Goal: Task Accomplishment & Management: Manage account settings

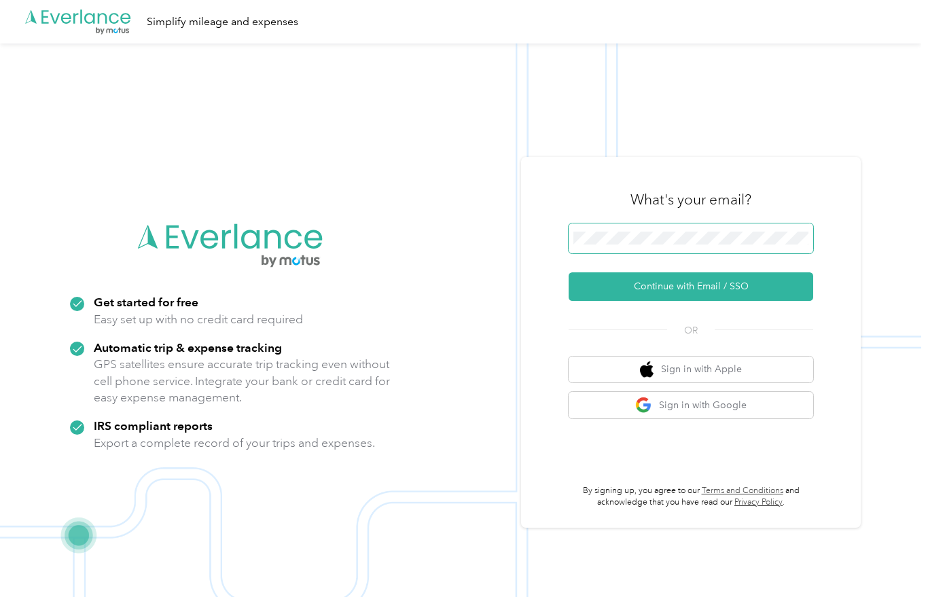
click at [631, 253] on span at bounding box center [691, 238] width 245 height 30
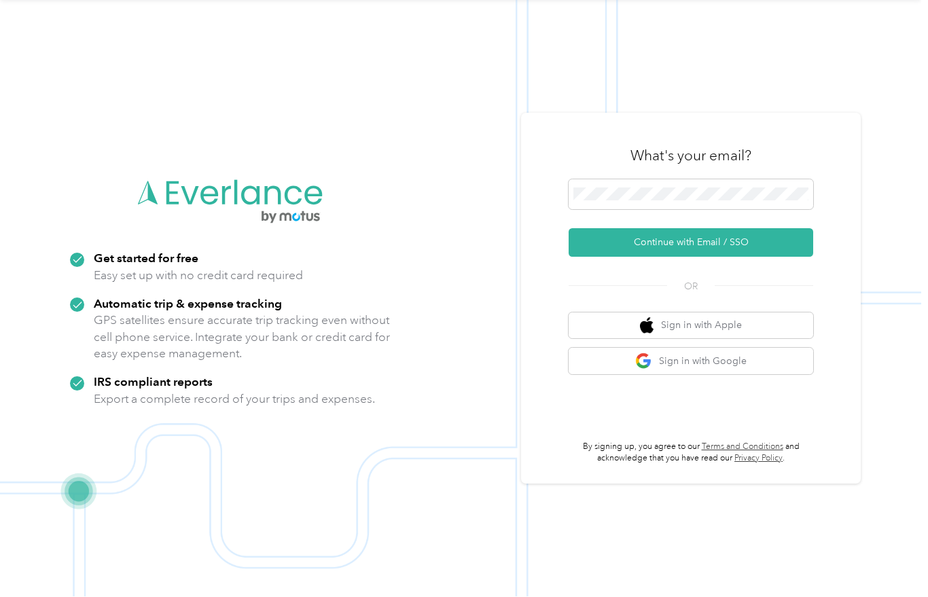
scroll to position [60, 0]
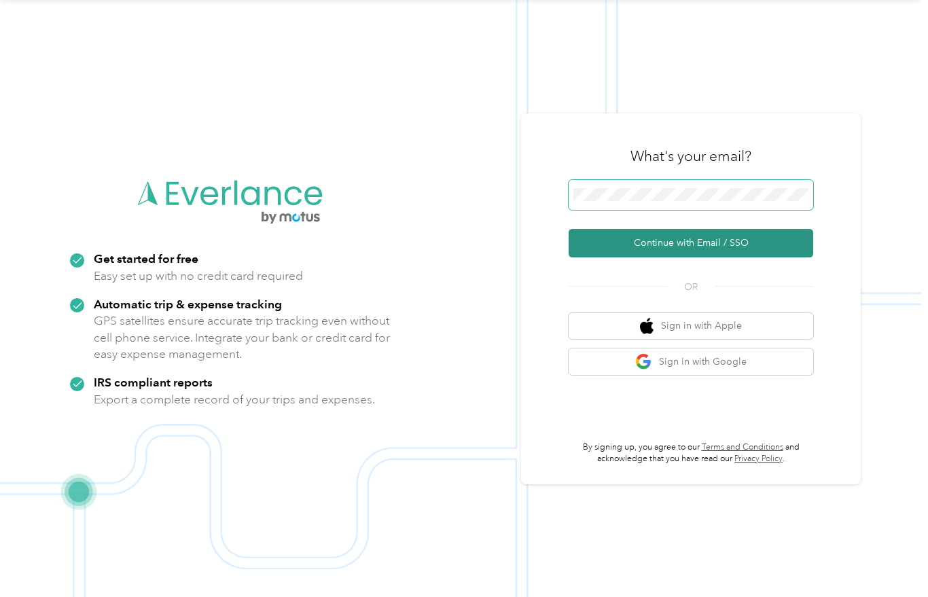
click at [773, 232] on button "Continue with Email / SSO" at bounding box center [691, 243] width 245 height 29
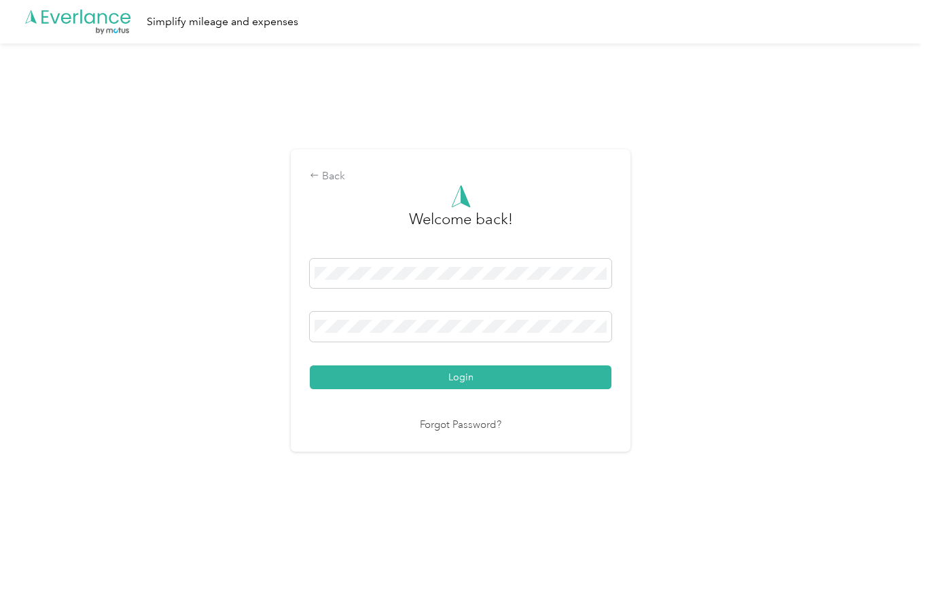
click at [464, 384] on button "Login" at bounding box center [461, 377] width 302 height 24
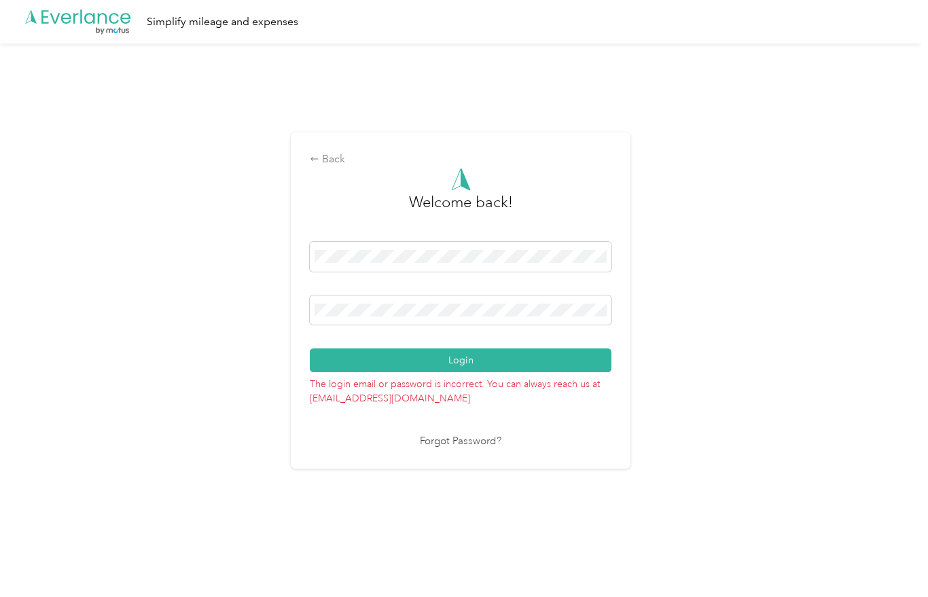
click at [464, 367] on button "Login" at bounding box center [461, 360] width 302 height 24
click at [177, 318] on div "Back Welcome back! Login The login email or password is incorrect. You can alwa…" at bounding box center [460, 306] width 921 height 526
click at [464, 367] on button "Login" at bounding box center [461, 360] width 302 height 24
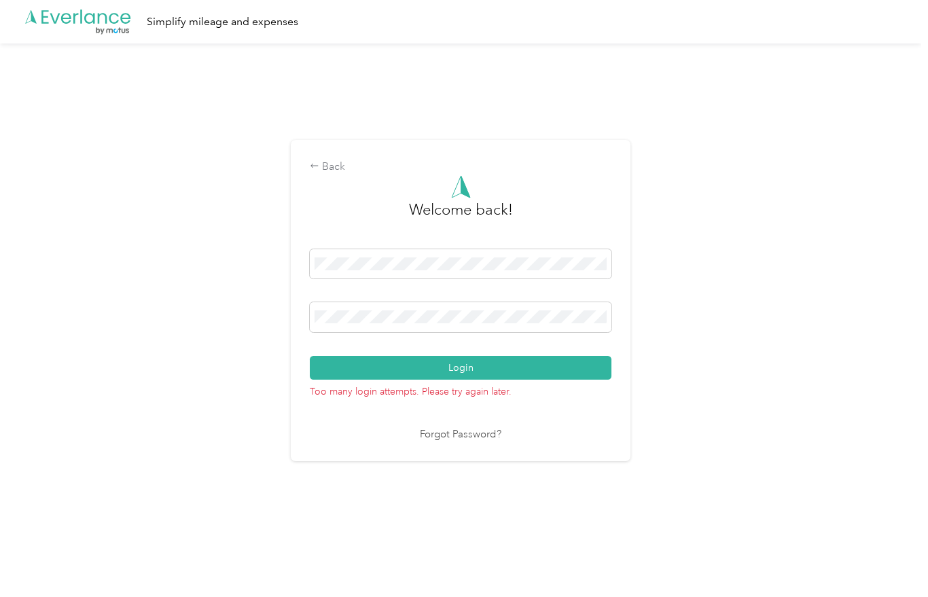
drag, startPoint x: 386, startPoint y: 317, endPoint x: 134, endPoint y: 314, distance: 251.3
click at [134, 314] on div "Back Welcome back! Login Too many login attempts. Please try again later. Forgo…" at bounding box center [460, 306] width 921 height 526
click at [306, 321] on div "Back Welcome back! Login Too many login attempts. Please try again later. Forgo…" at bounding box center [461, 300] width 340 height 321
click at [304, 319] on div "Back Welcome back! Login Too many login attempts. Please try again later. Forgo…" at bounding box center [461, 300] width 340 height 321
click at [464, 374] on button "Login" at bounding box center [461, 368] width 302 height 24
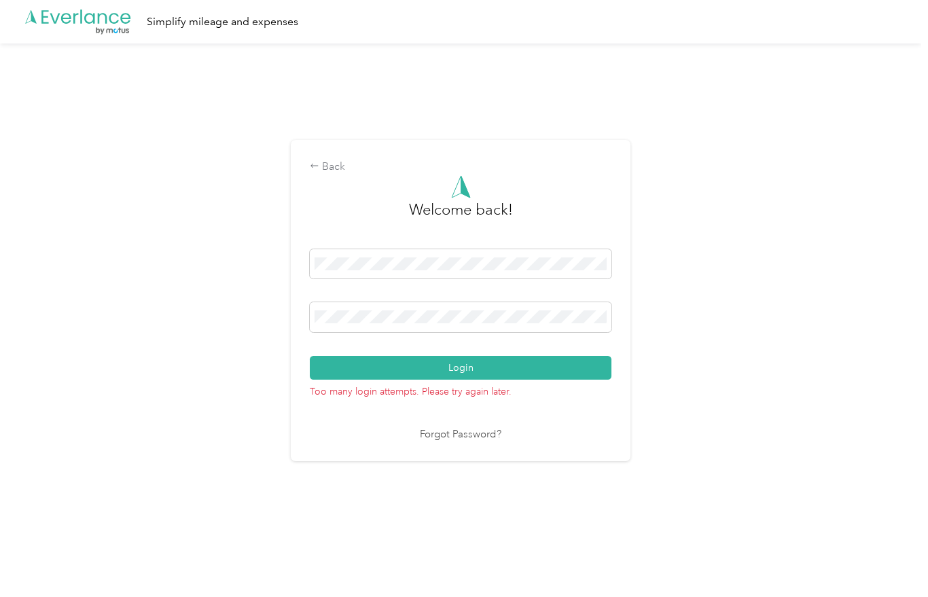
click at [264, 269] on html ".cls-1 { fill: #00adee; } .cls-2 { fill: #fff; } .cls-3 { fill: #707372; } .cls…" at bounding box center [460, 298] width 921 height 597
click at [264, 269] on div "Back Welcome back! Login Too many login attempts. Please try again later. Forgo…" at bounding box center [460, 306] width 921 height 526
click at [376, 332] on span at bounding box center [461, 317] width 302 height 30
drag, startPoint x: 378, startPoint y: 334, endPoint x: 247, endPoint y: 314, distance: 133.1
click at [247, 314] on div "Back Welcome back! Login Too many login attempts. Please try again later. Forgo…" at bounding box center [460, 306] width 921 height 526
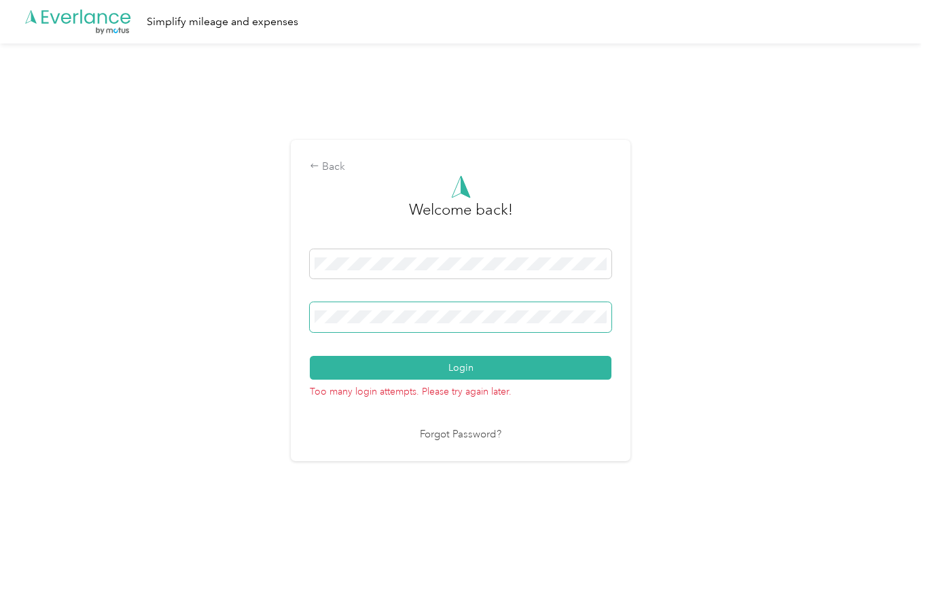
click at [208, 325] on div "Back Welcome back! Login Too many login attempts. Please try again later. Forgo…" at bounding box center [460, 306] width 921 height 526
click at [464, 374] on button "Login" at bounding box center [461, 368] width 302 height 24
click at [134, 298] on div "Back Welcome back! Login Too many login attempts. Please try again later. Forgo…" at bounding box center [460, 306] width 921 height 526
click at [464, 374] on button "Login" at bounding box center [461, 368] width 302 height 24
click at [141, 285] on div "Back Welcome back! Login Too many login attempts. Please try again later. Forgo…" at bounding box center [460, 306] width 921 height 526
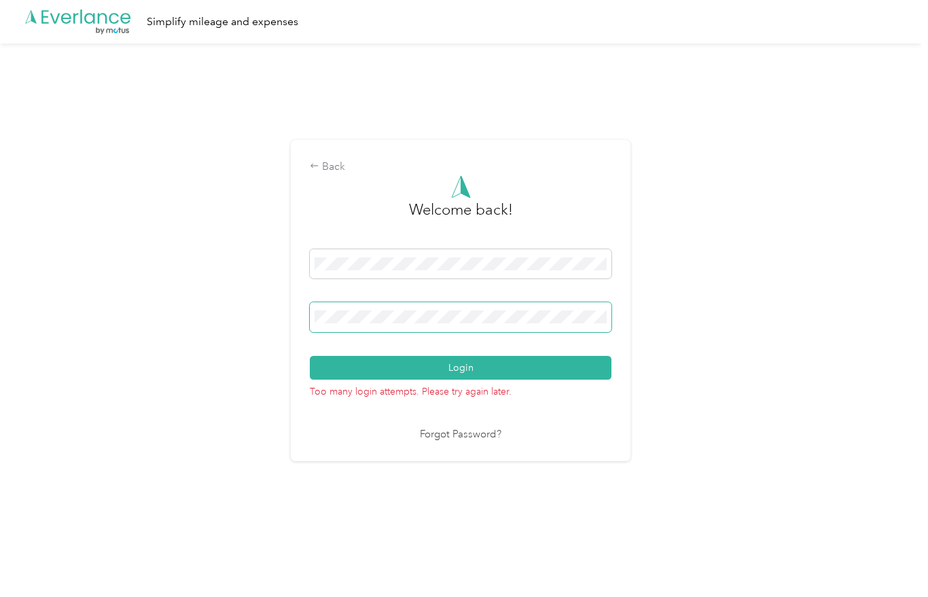
click at [464, 374] on button "Login" at bounding box center [461, 368] width 302 height 24
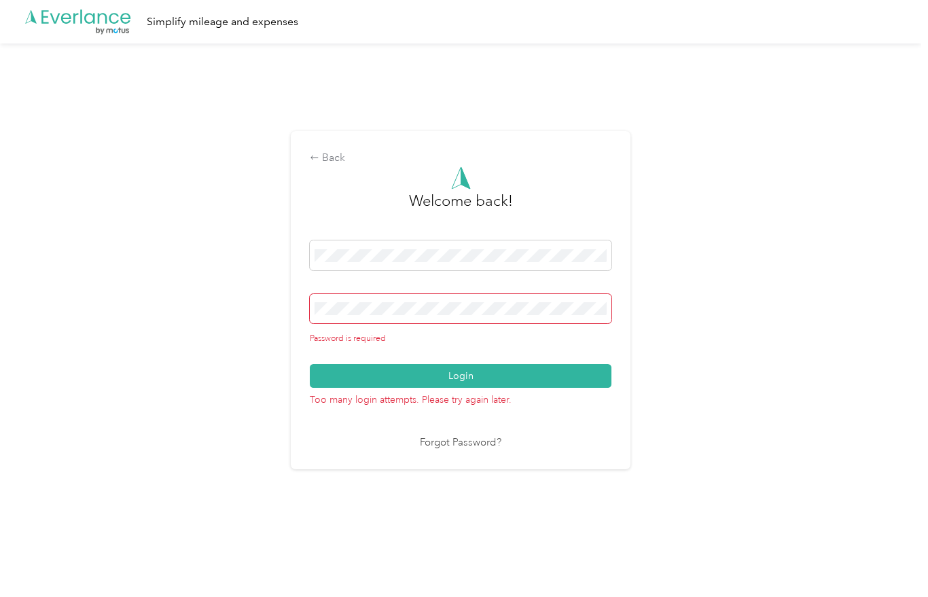
click at [442, 450] on link "Forgot Password?" at bounding box center [461, 443] width 82 height 16
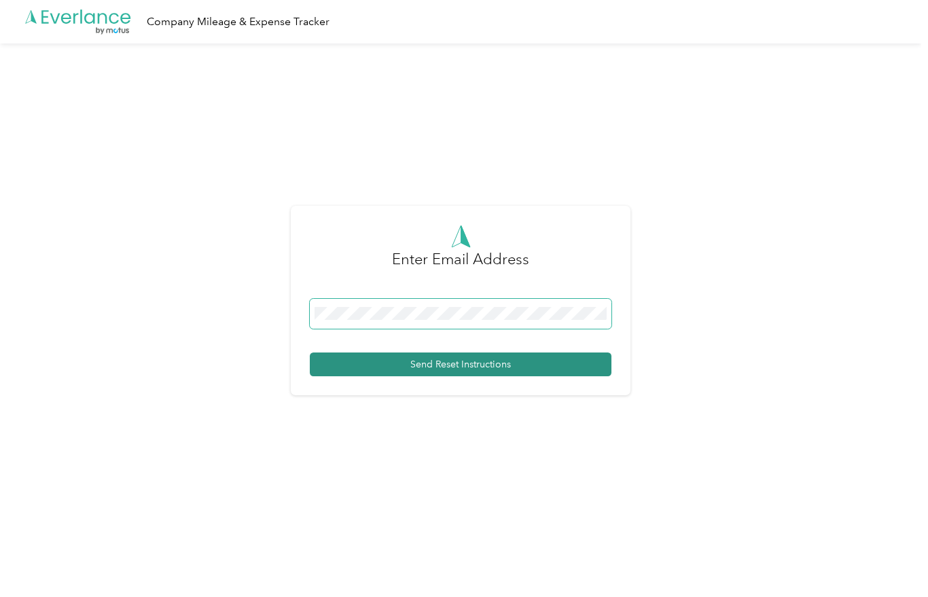
click at [382, 376] on button "Send Reset Instructions" at bounding box center [461, 365] width 302 height 24
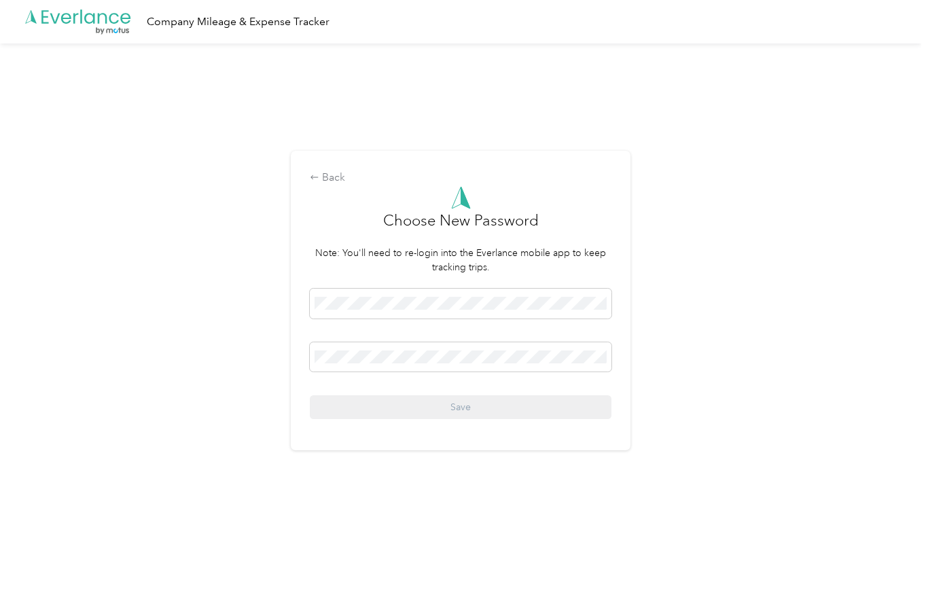
drag, startPoint x: 412, startPoint y: 300, endPoint x: 391, endPoint y: 257, distance: 47.7
click at [412, 300] on span at bounding box center [461, 304] width 302 height 30
drag, startPoint x: 382, startPoint y: 300, endPoint x: 379, endPoint y: 287, distance: 13.9
click at [382, 300] on span at bounding box center [461, 304] width 302 height 30
click at [364, 319] on span at bounding box center [461, 304] width 302 height 30
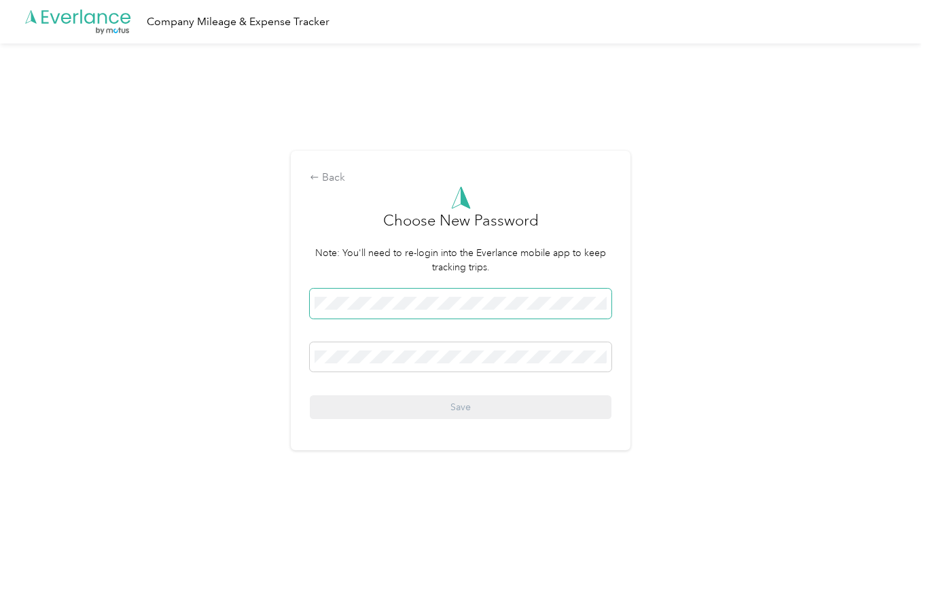
click at [358, 318] on span at bounding box center [461, 304] width 302 height 30
click at [362, 319] on span at bounding box center [461, 304] width 302 height 30
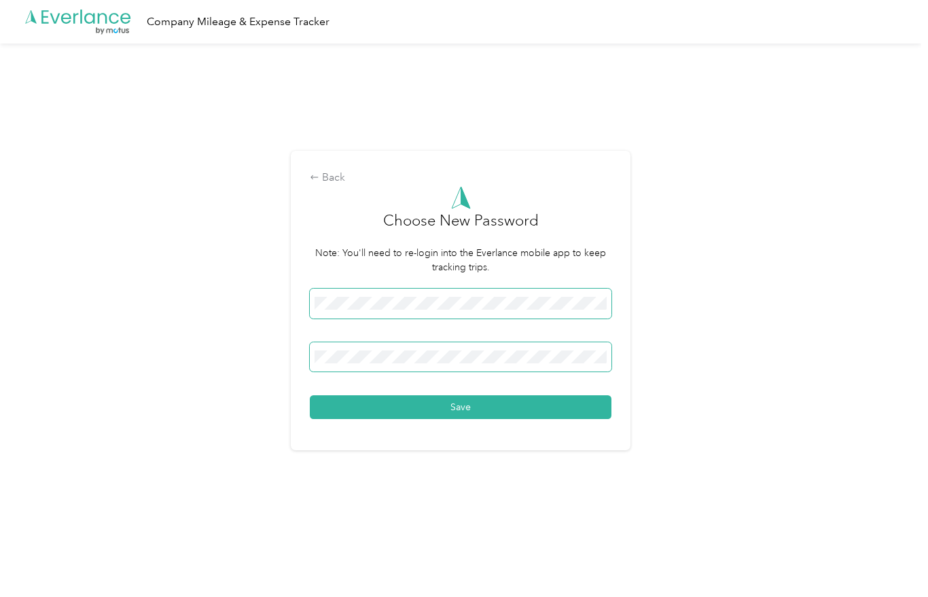
click at [464, 414] on button "Save" at bounding box center [461, 407] width 302 height 24
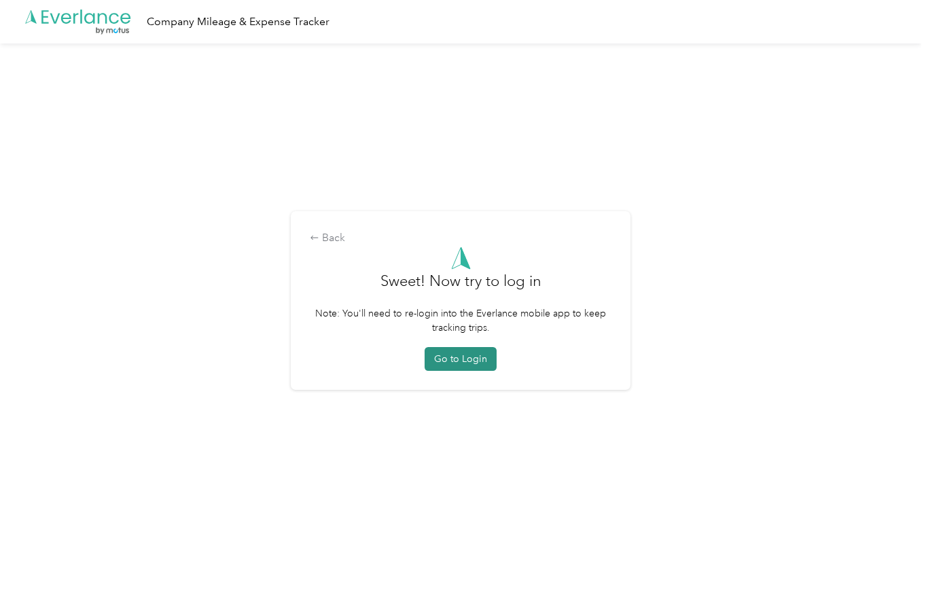
click at [478, 359] on button "Go to Login" at bounding box center [461, 359] width 72 height 24
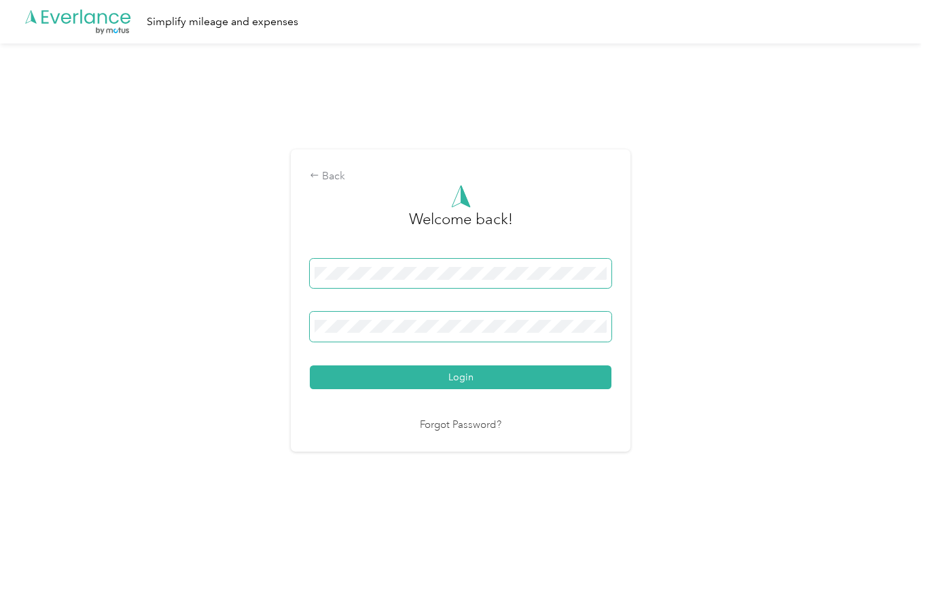
click at [464, 384] on button "Login" at bounding box center [461, 377] width 302 height 24
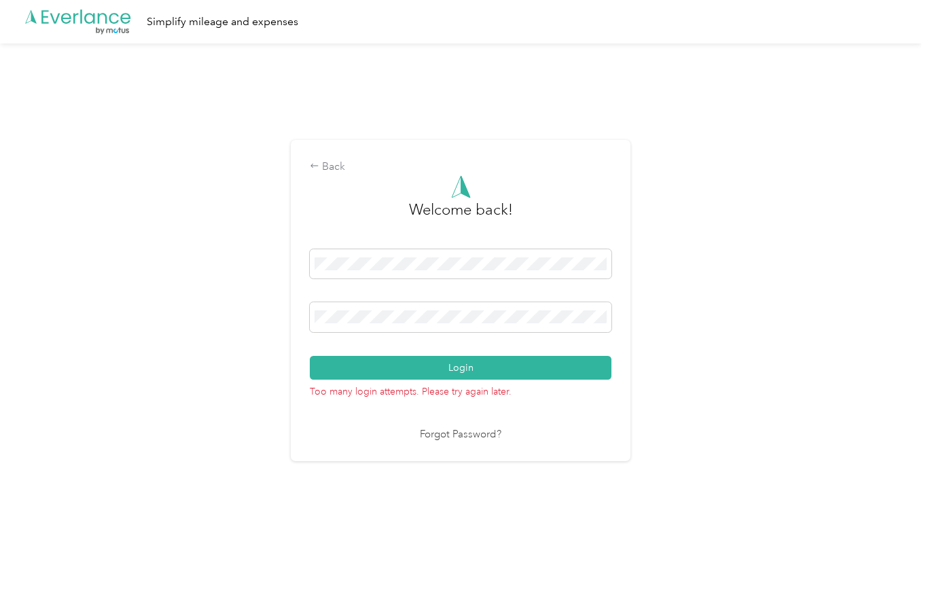
click at [406, 304] on div "Login" at bounding box center [461, 314] width 302 height 130
click at [401, 315] on span at bounding box center [461, 317] width 302 height 30
click at [284, 320] on div "Back Welcome back! Login Too many login attempts. Please try again later. Forgo…" at bounding box center [460, 306] width 921 height 526
click at [275, 329] on div "Back Welcome back! Login Too many login attempts. Please try again later. Forgo…" at bounding box center [460, 306] width 921 height 526
click at [464, 374] on button "Login" at bounding box center [461, 368] width 302 height 24
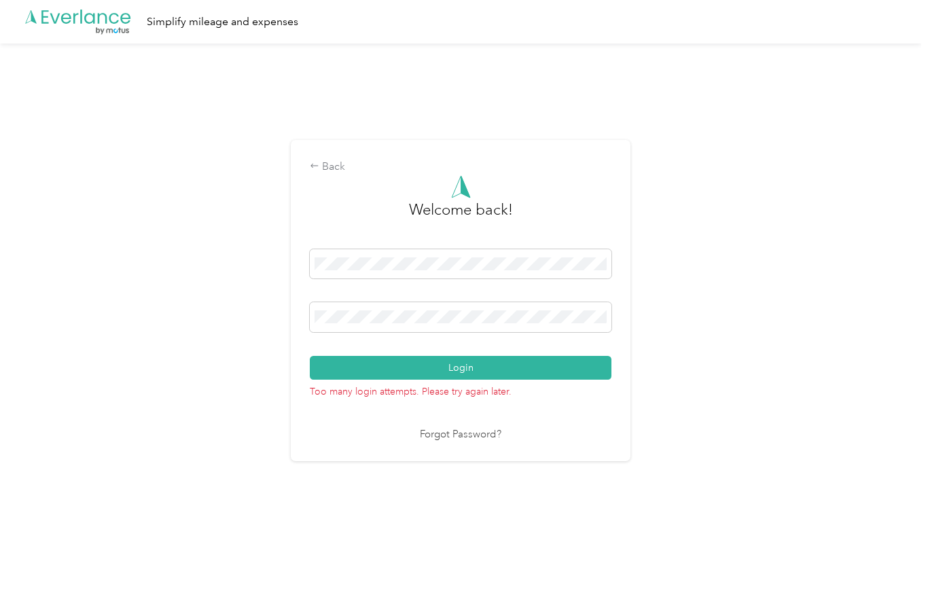
click at [352, 421] on div "Welcome back! Login Too many login attempts. Please try again later. Forgot Pas…" at bounding box center [461, 309] width 302 height 268
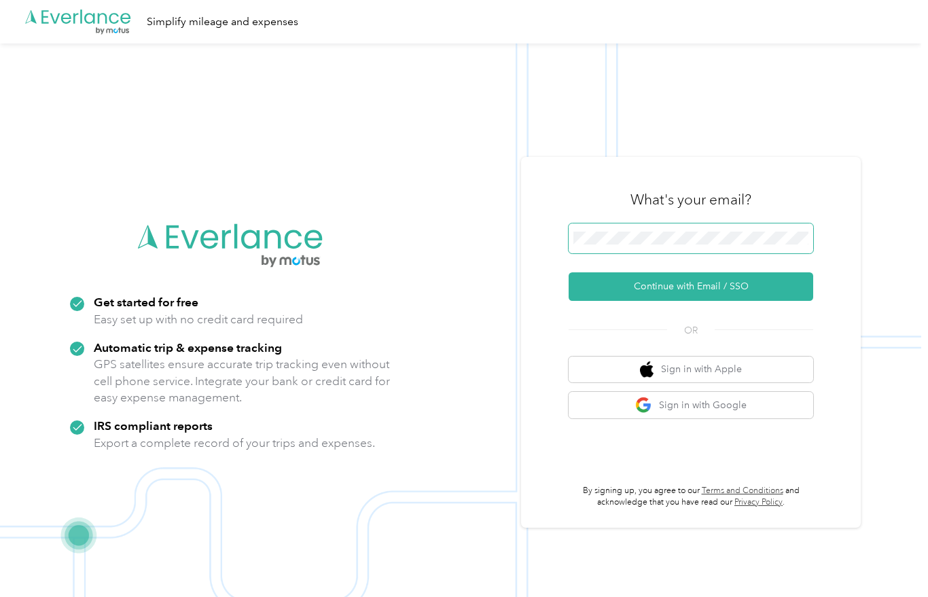
click at [674, 253] on span at bounding box center [691, 238] width 245 height 30
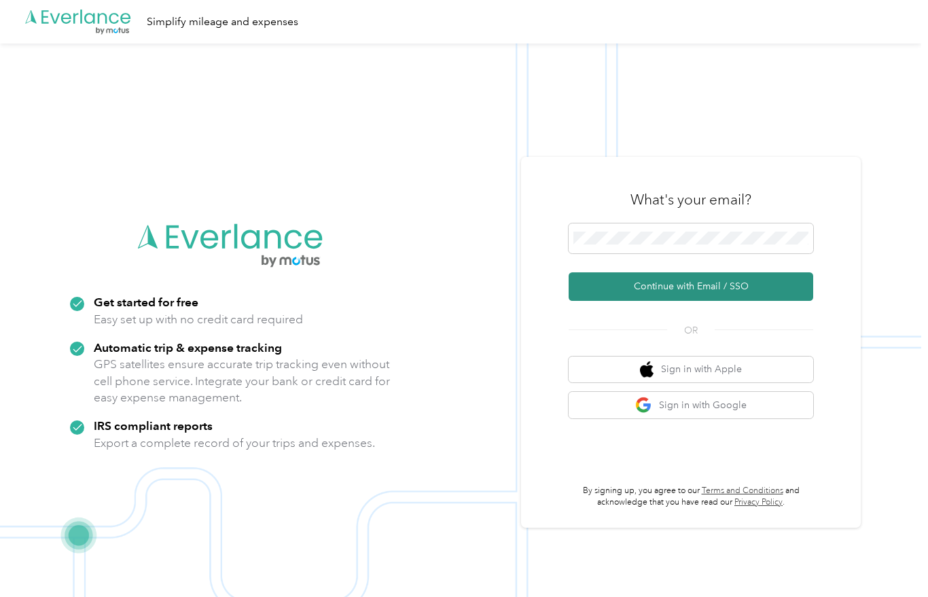
click at [747, 295] on button "Continue with Email / SSO" at bounding box center [691, 286] width 245 height 29
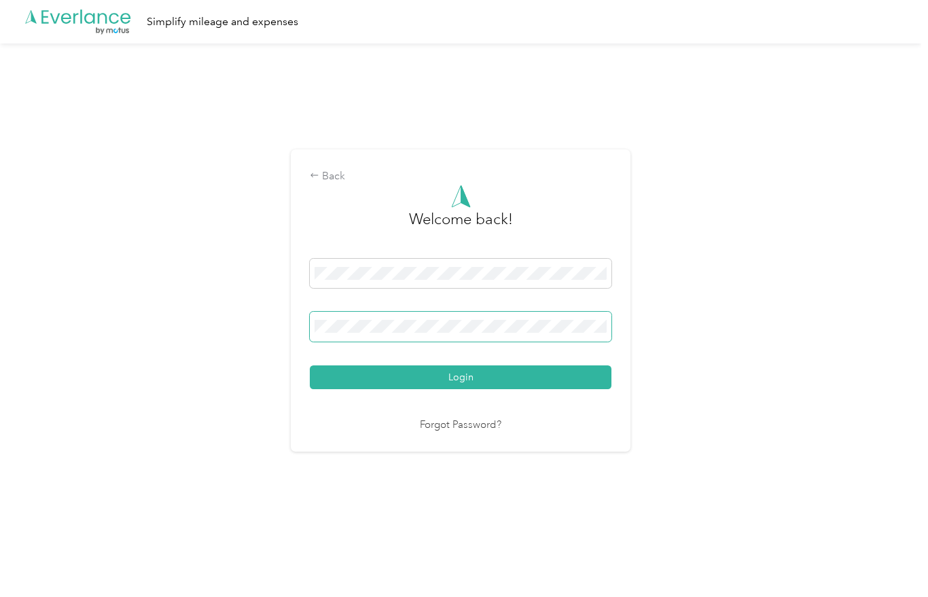
click at [440, 342] on span at bounding box center [461, 327] width 302 height 30
click at [464, 384] on button "Login" at bounding box center [461, 377] width 302 height 24
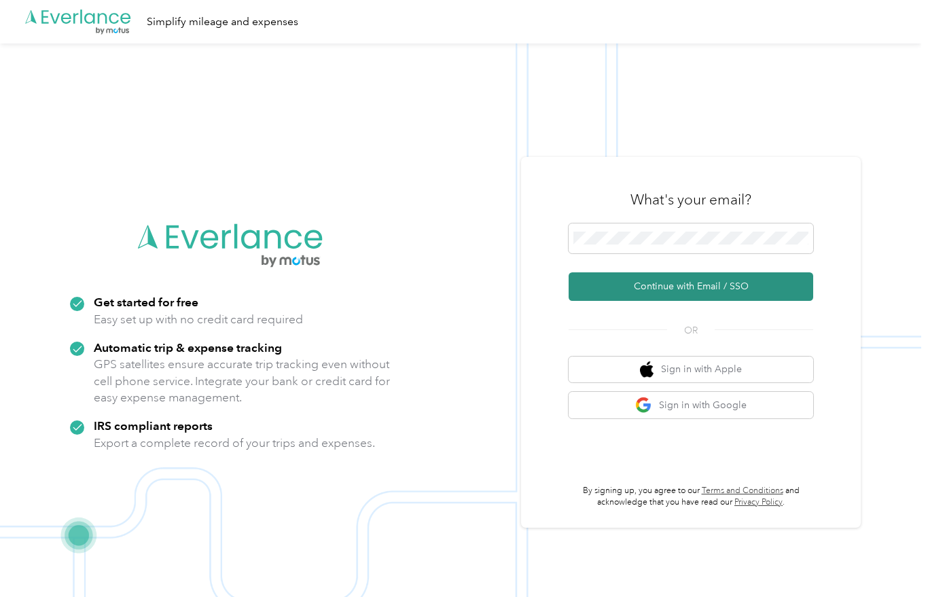
click at [662, 301] on button "Continue with Email / SSO" at bounding box center [691, 286] width 245 height 29
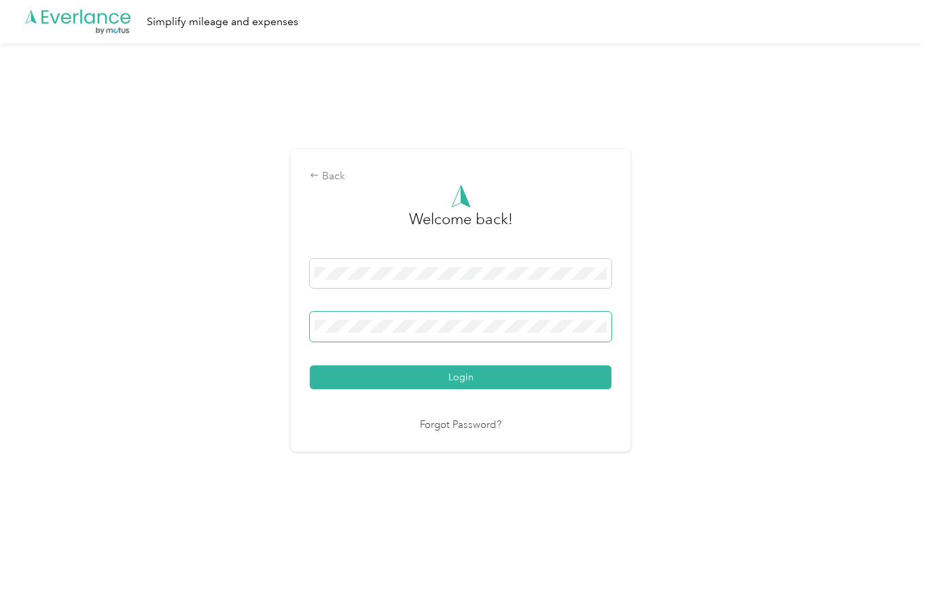
click at [464, 384] on button "Login" at bounding box center [461, 377] width 302 height 24
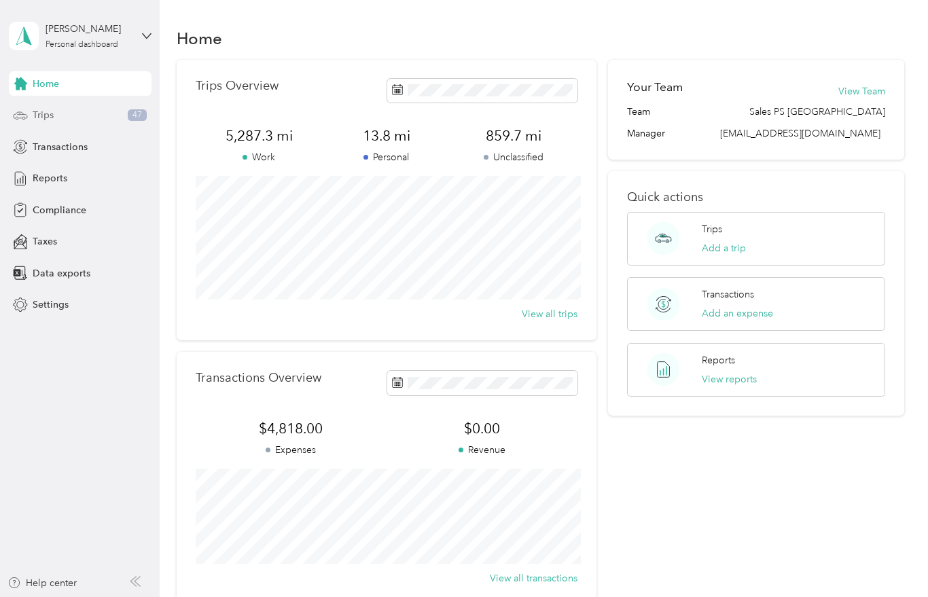
click at [37, 113] on span "Trips" at bounding box center [43, 115] width 21 height 14
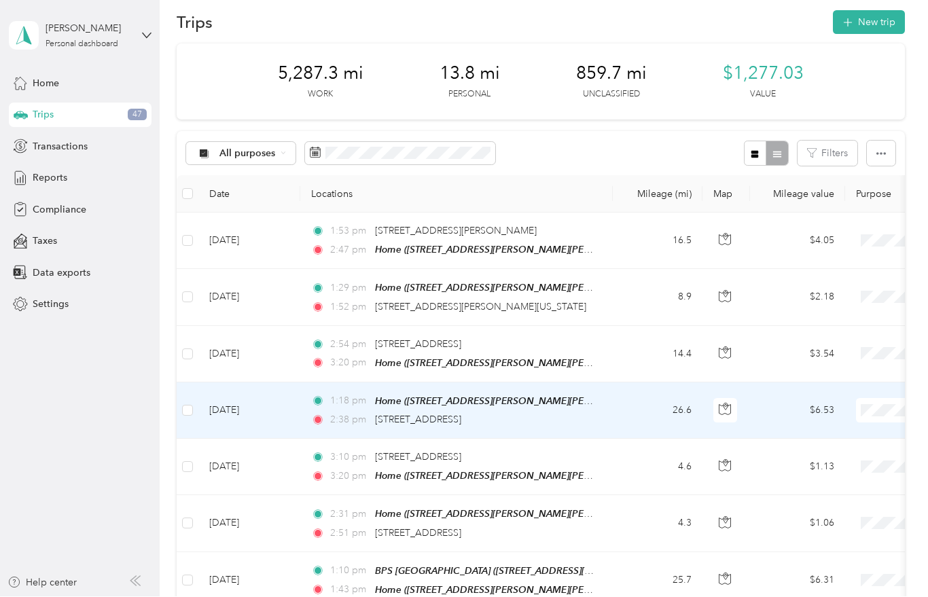
scroll to position [7, 0]
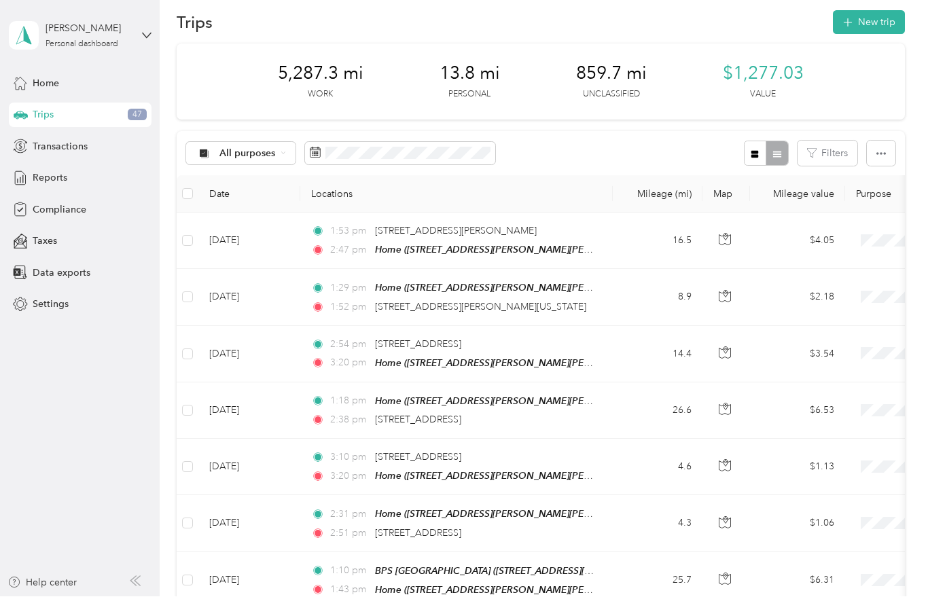
click at [637, 161] on div "All purposes Filters" at bounding box center [541, 154] width 728 height 44
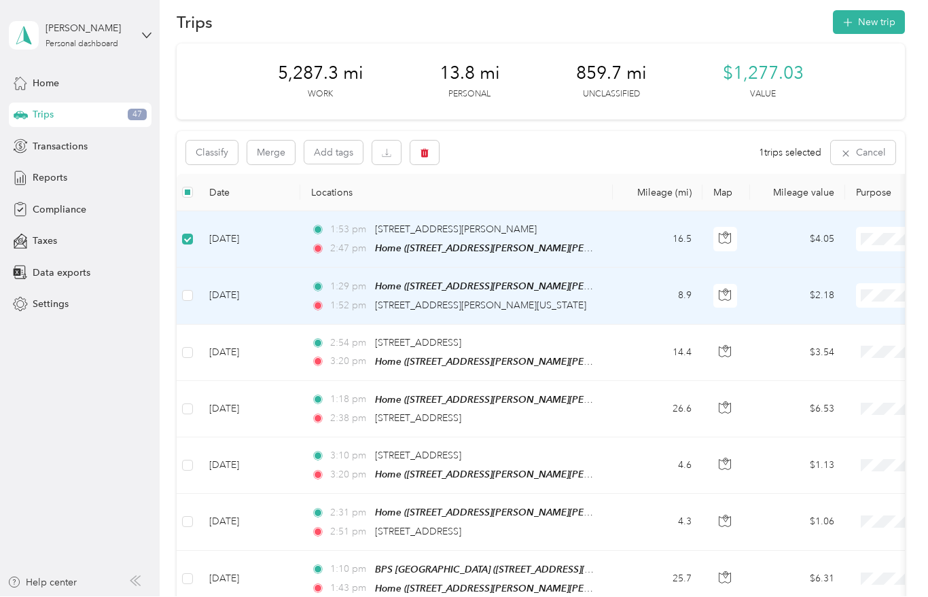
click at [198, 298] on td "[DATE]" at bounding box center [249, 296] width 102 height 56
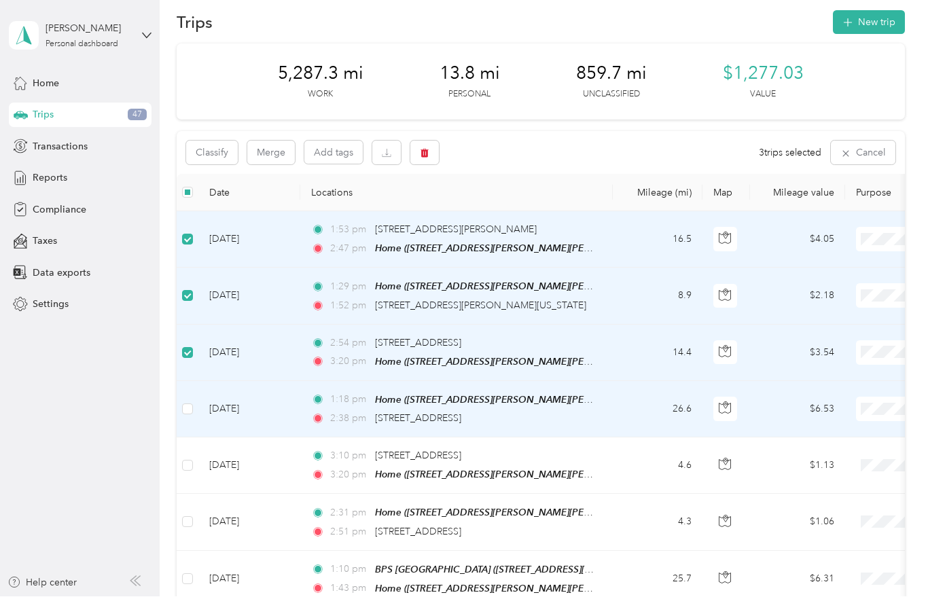
click at [179, 403] on td at bounding box center [188, 410] width 22 height 56
click at [213, 141] on button "Classify" at bounding box center [212, 153] width 52 height 24
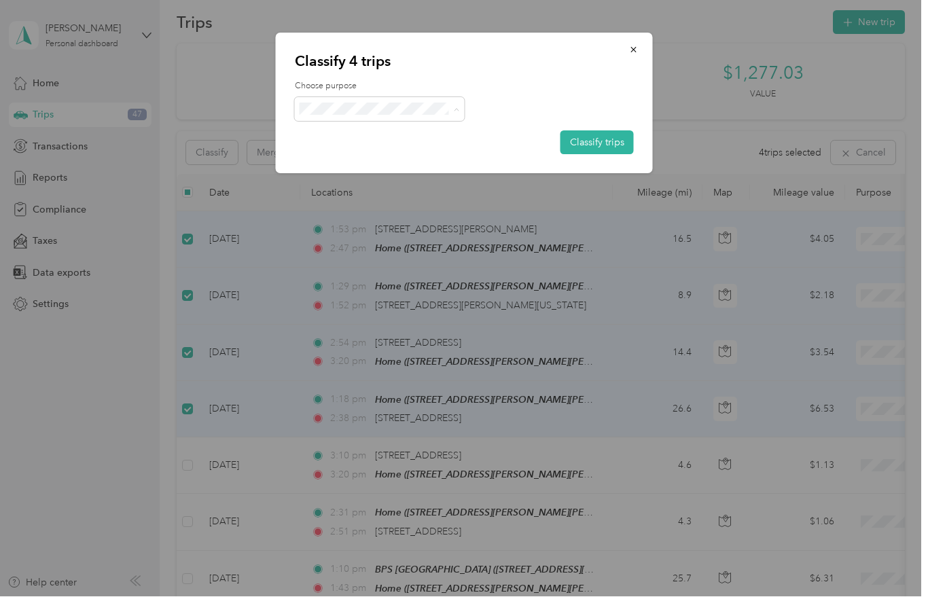
click at [355, 134] on span "Buckeye Power Sales" at bounding box center [391, 141] width 126 height 14
click at [606, 145] on button "Classify trips" at bounding box center [596, 143] width 73 height 24
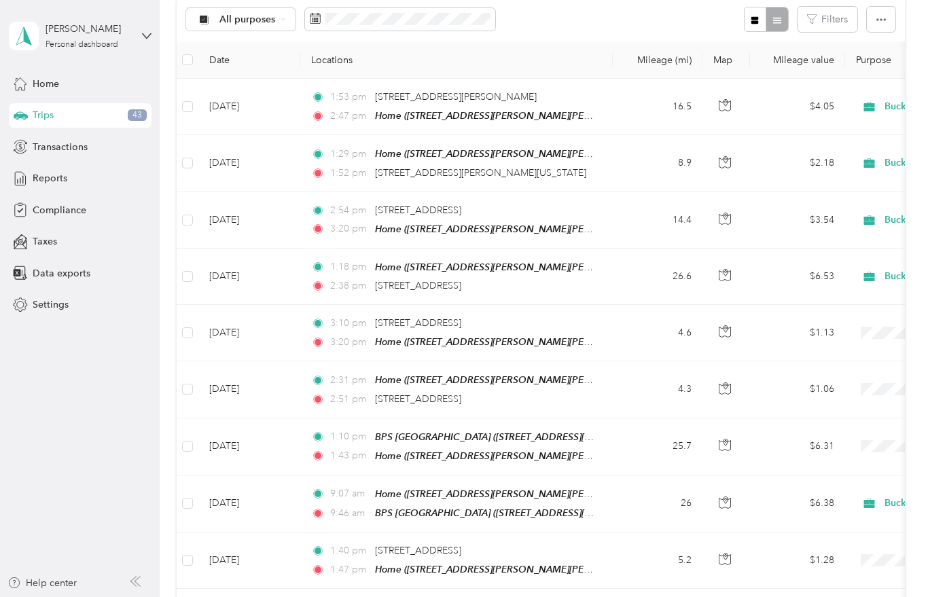
scroll to position [157, 0]
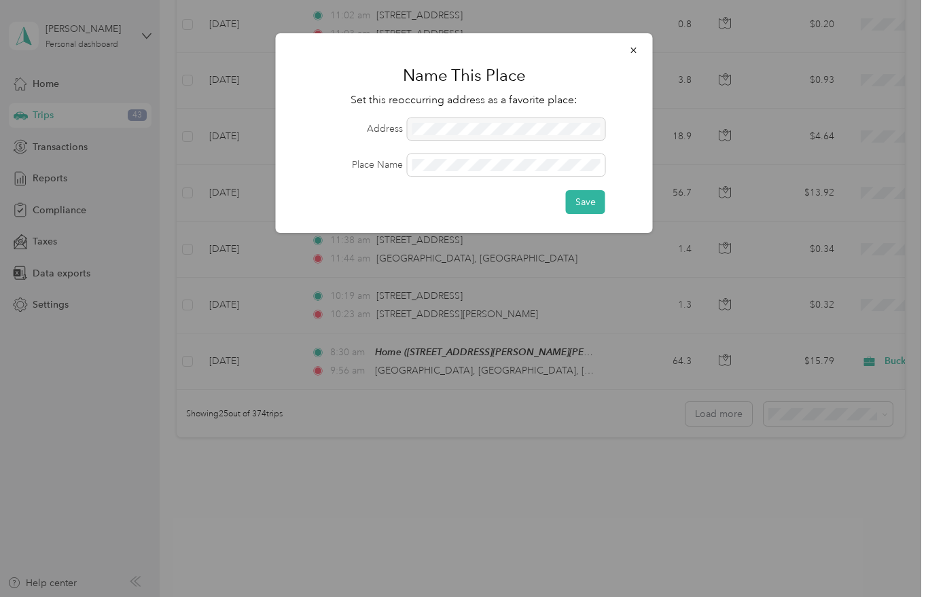
scroll to position [1246, 0]
click at [626, 50] on button "button" at bounding box center [633, 50] width 29 height 24
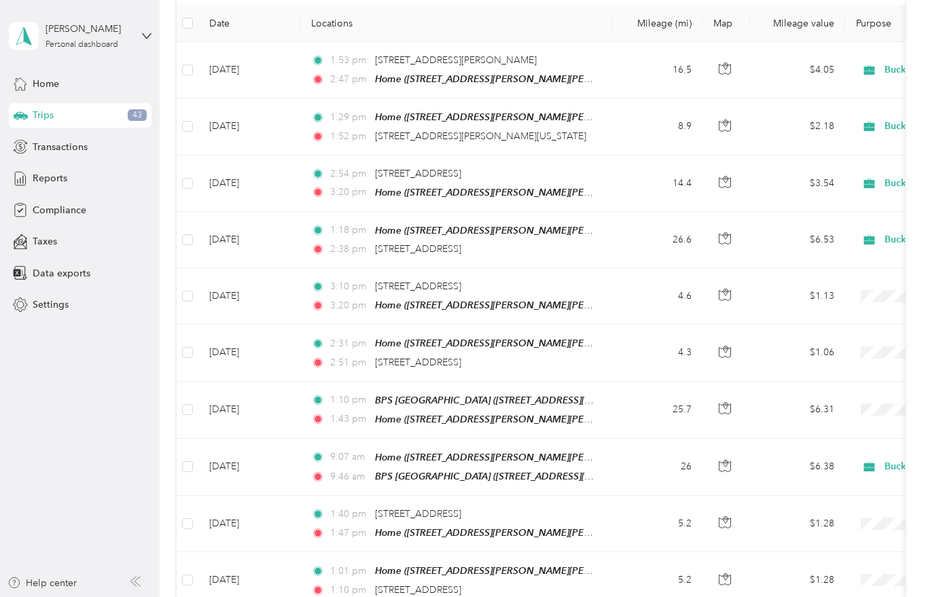
scroll to position [188, 0]
click at [255, 359] on td "[DATE]" at bounding box center [249, 351] width 102 height 56
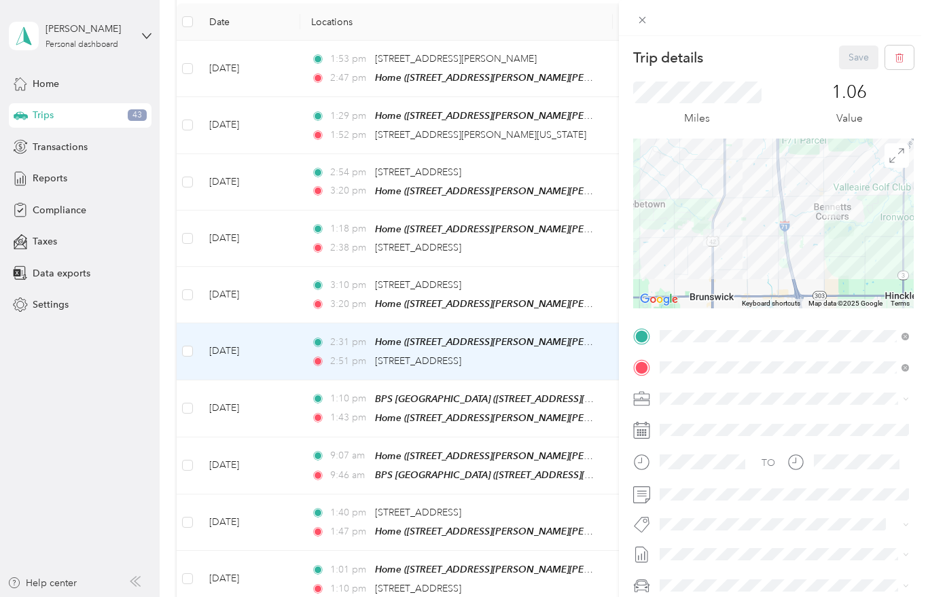
click at [174, 292] on div "Trip details Save This trip cannot be edited because it is either under review,…" at bounding box center [464, 298] width 928 height 597
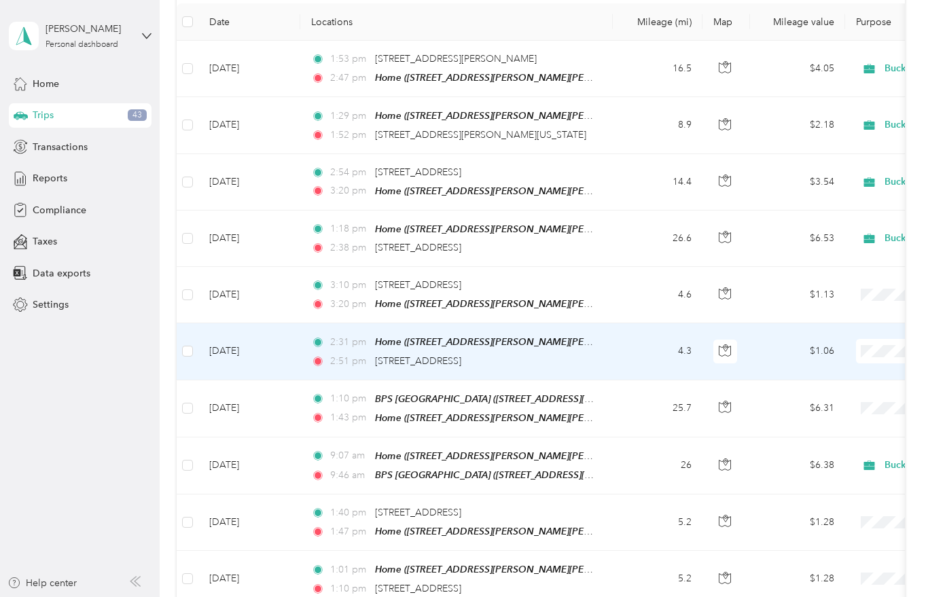
click at [189, 361] on td at bounding box center [188, 351] width 22 height 56
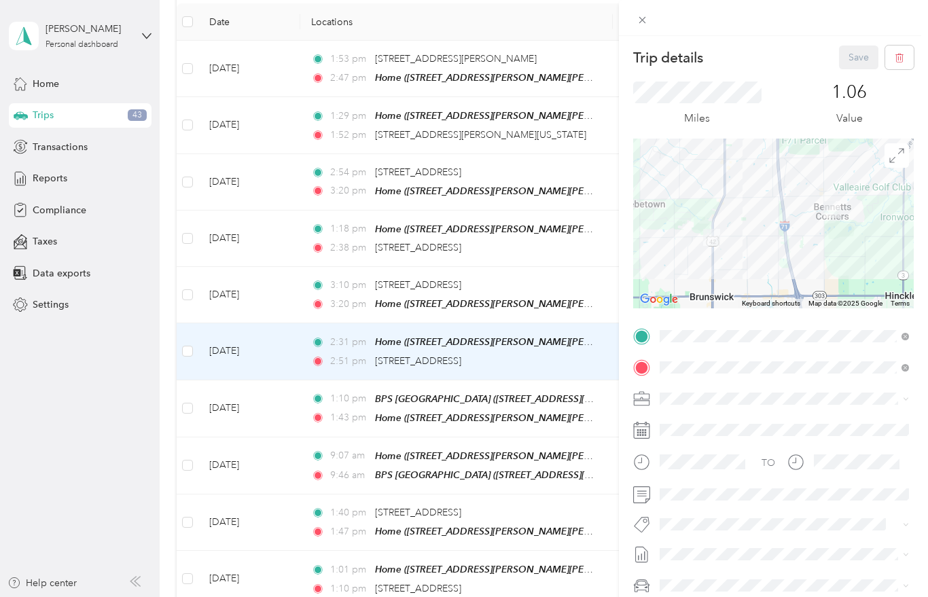
click at [183, 295] on div "Trip details Save This trip cannot be edited because it is either under review,…" at bounding box center [464, 298] width 928 height 597
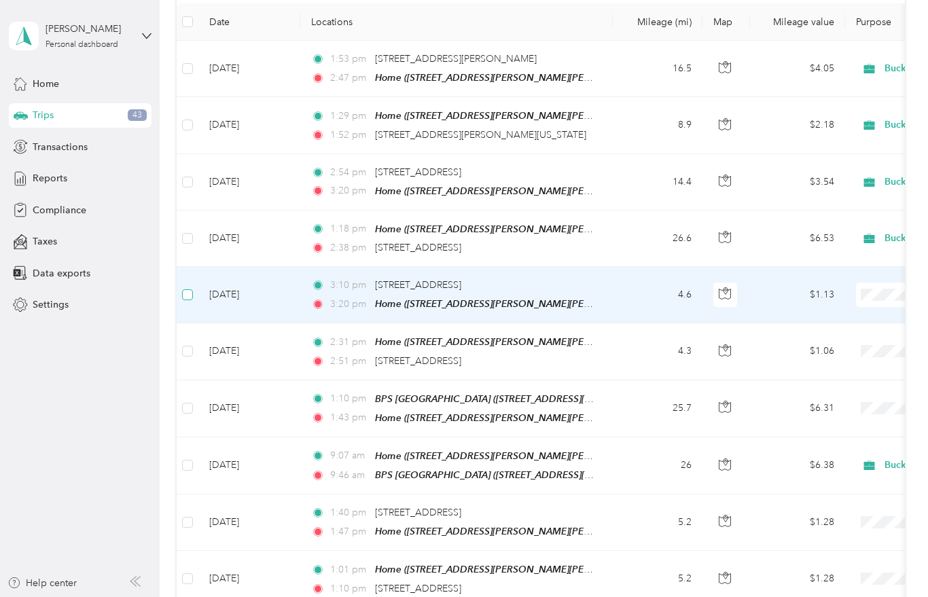
click at [189, 287] on label at bounding box center [187, 294] width 11 height 15
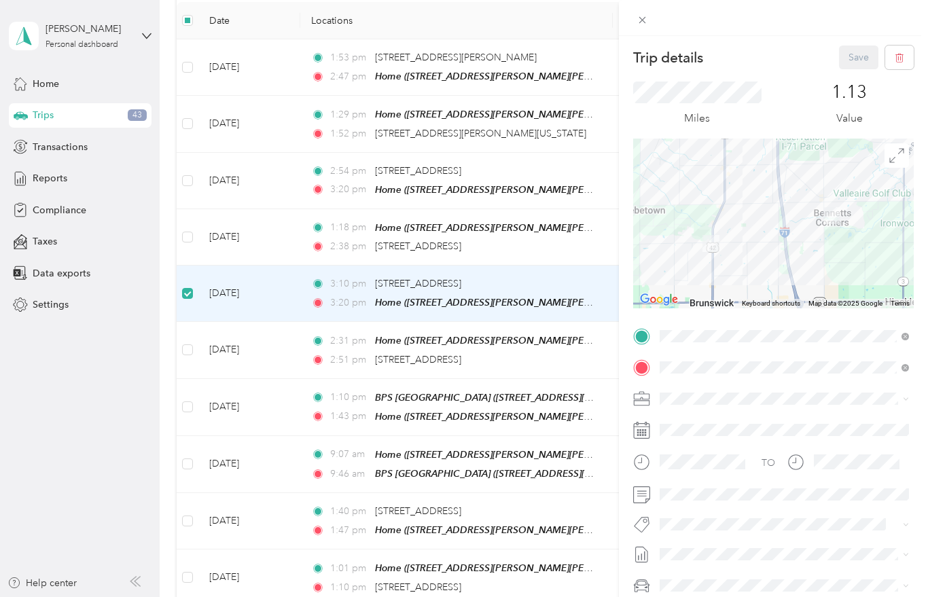
click at [193, 344] on div "Trip details Save This trip cannot be edited because it is either under review,…" at bounding box center [464, 298] width 928 height 597
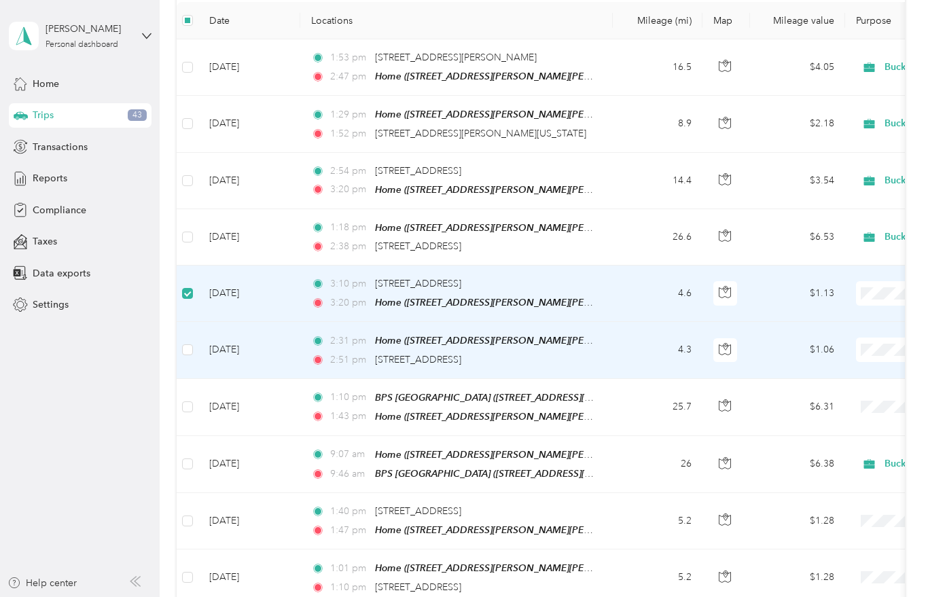
click at [203, 358] on td "[DATE]" at bounding box center [249, 350] width 102 height 56
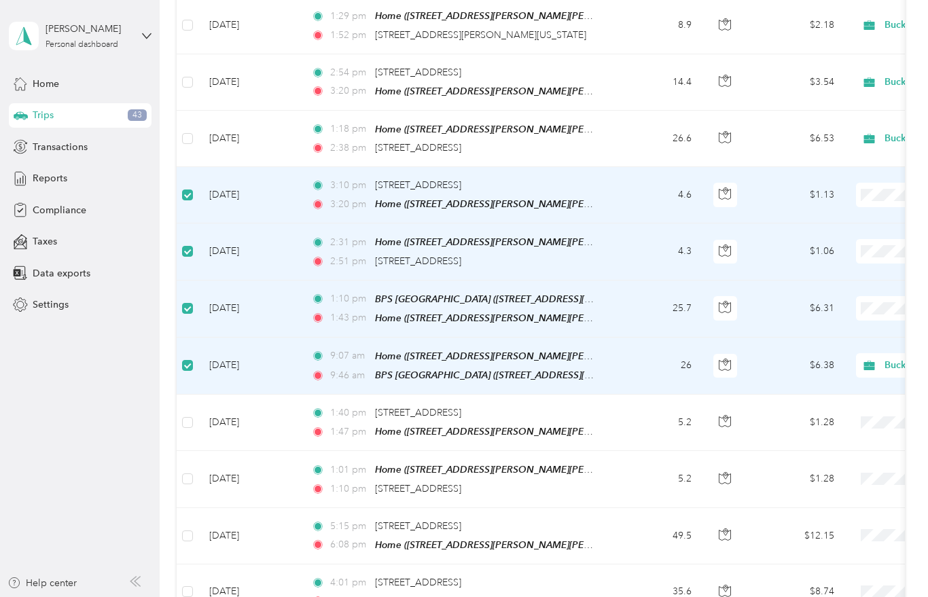
scroll to position [289, 0]
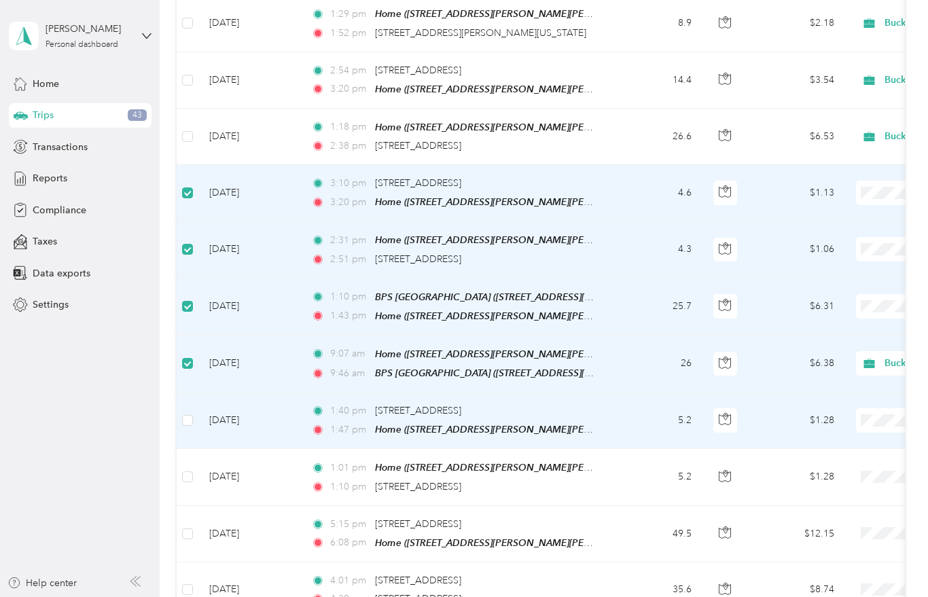
click at [187, 427] on td at bounding box center [188, 421] width 22 height 56
click at [183, 419] on label at bounding box center [187, 420] width 11 height 15
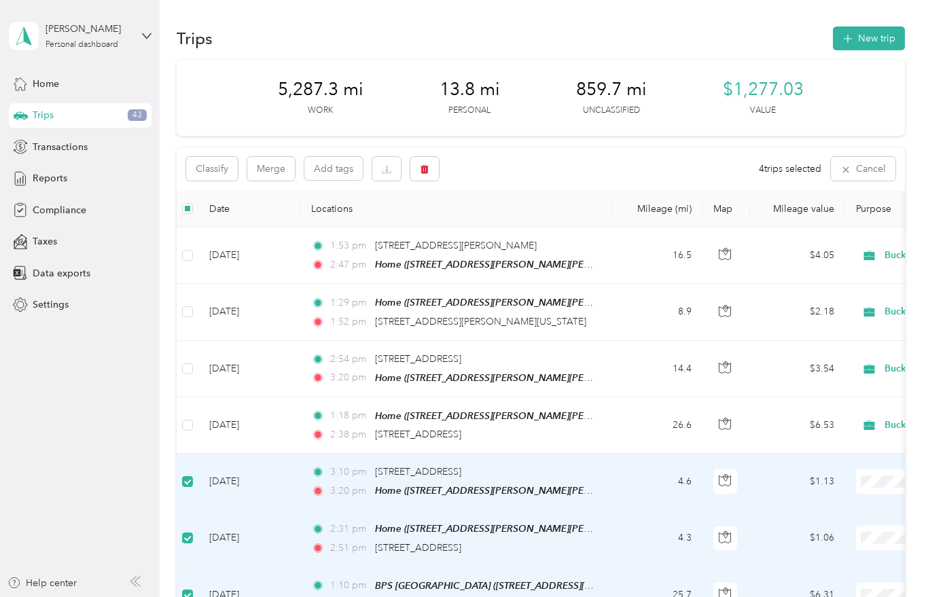
scroll to position [0, 0]
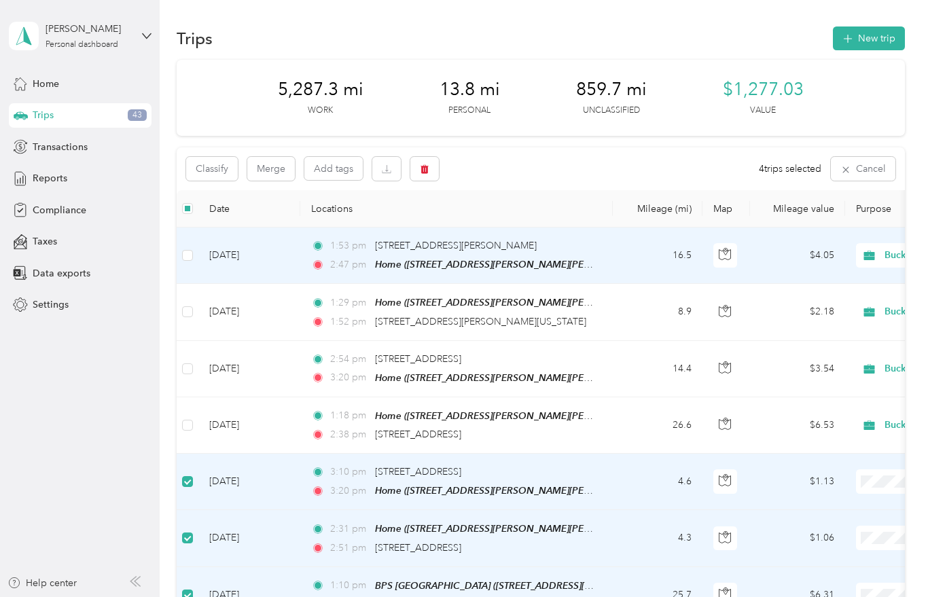
click at [305, 248] on td "1:53 pm [STREET_ADDRESS][PERSON_NAME] 2:47 pm Home ([STREET_ADDRESS][PERSON_NAM…" at bounding box center [456, 256] width 312 height 56
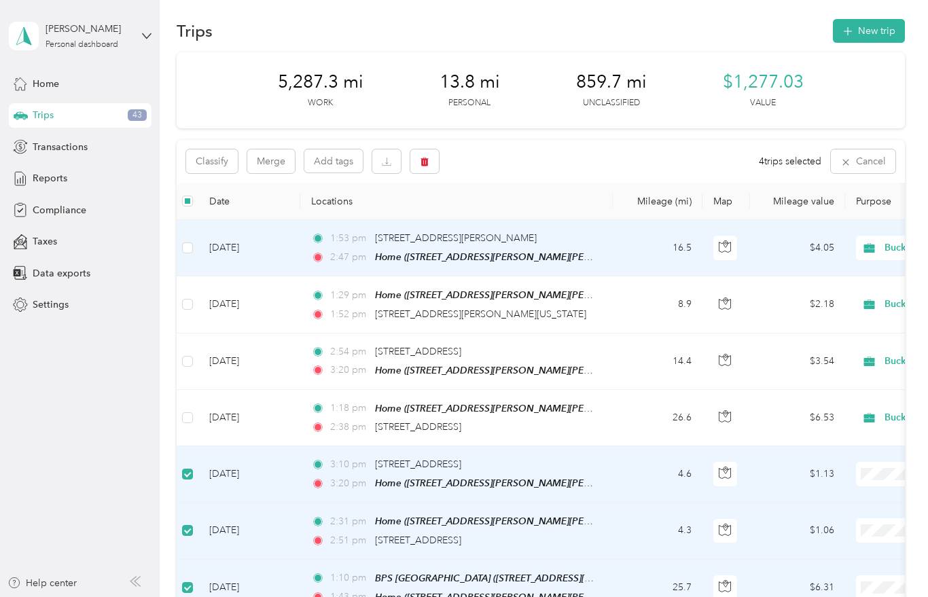
scroll to position [8, 0]
click at [200, 158] on button "Classify" at bounding box center [212, 161] width 52 height 24
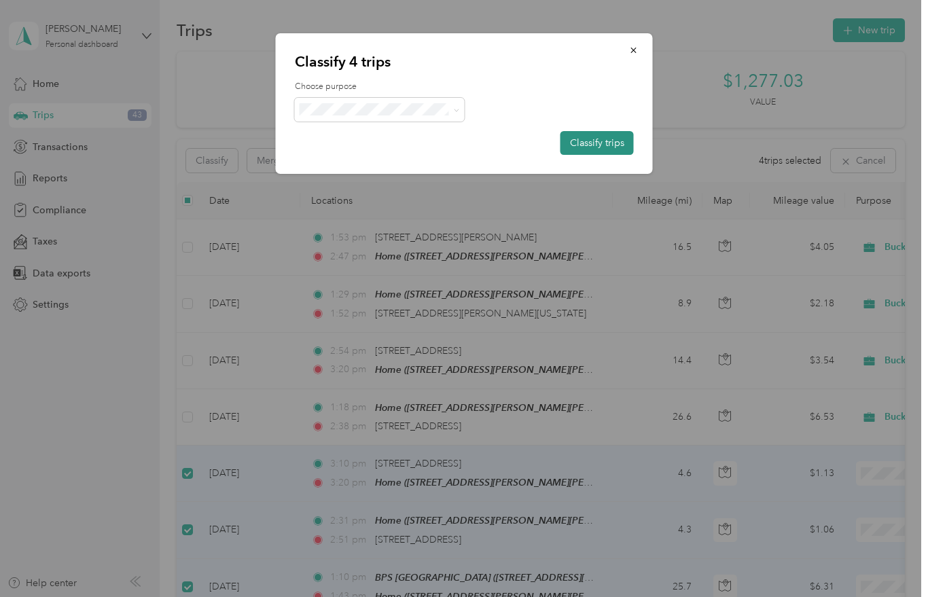
click at [594, 141] on button "Classify trips" at bounding box center [596, 143] width 73 height 24
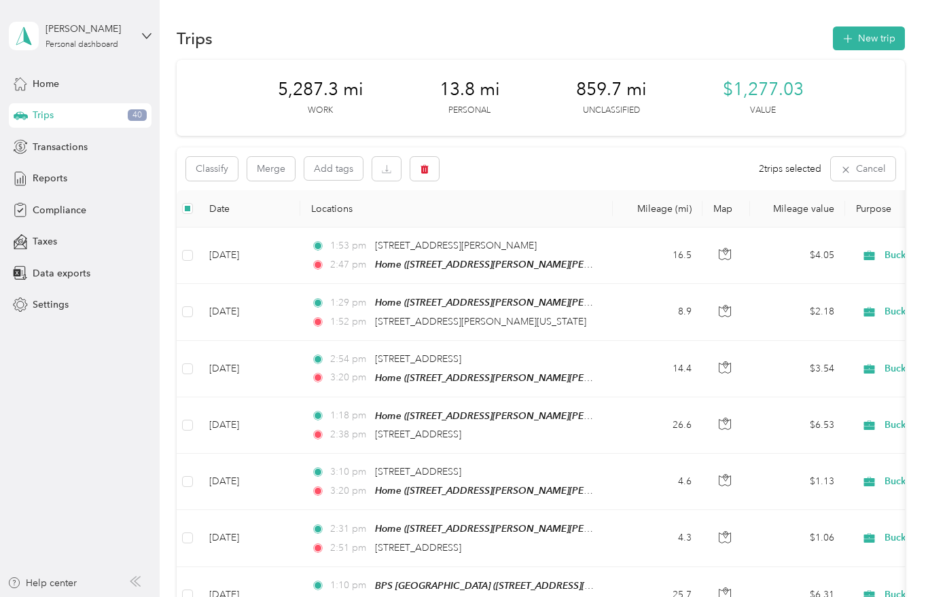
scroll to position [0, 0]
click at [437, 165] on button "button" at bounding box center [424, 169] width 29 height 24
click at [523, 231] on button "Yes" at bounding box center [525, 225] width 26 height 22
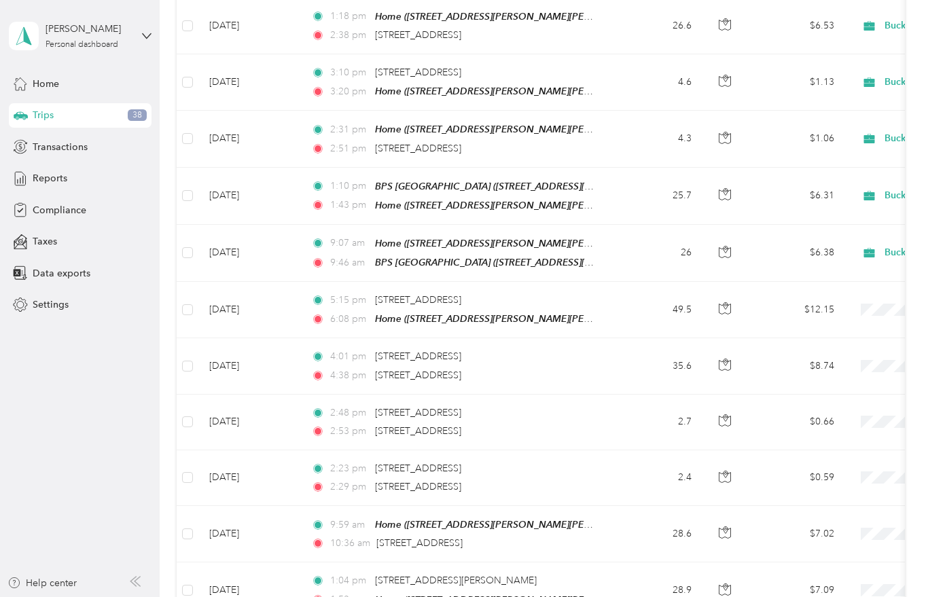
scroll to position [390, 0]
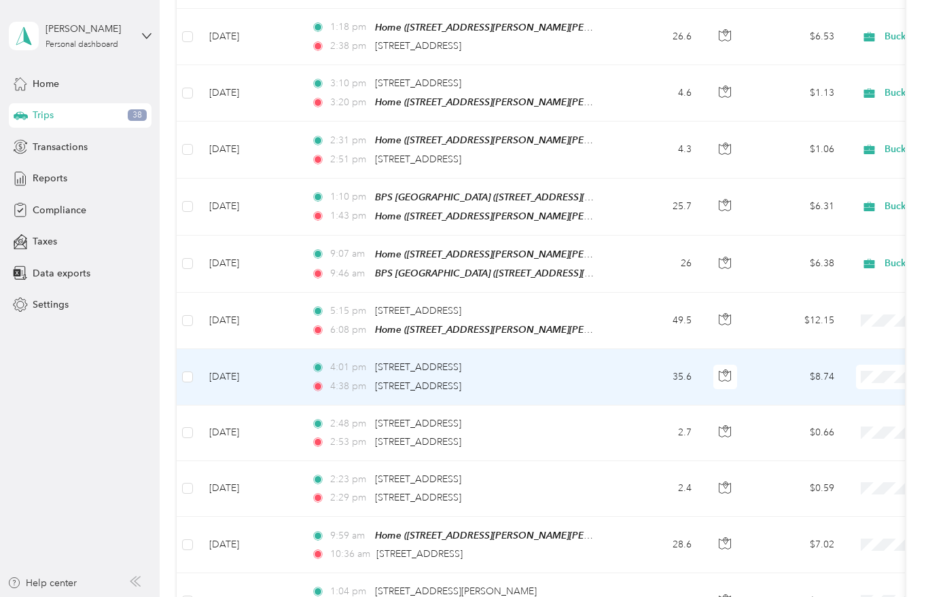
click at [234, 355] on td "[DATE]" at bounding box center [249, 377] width 102 height 56
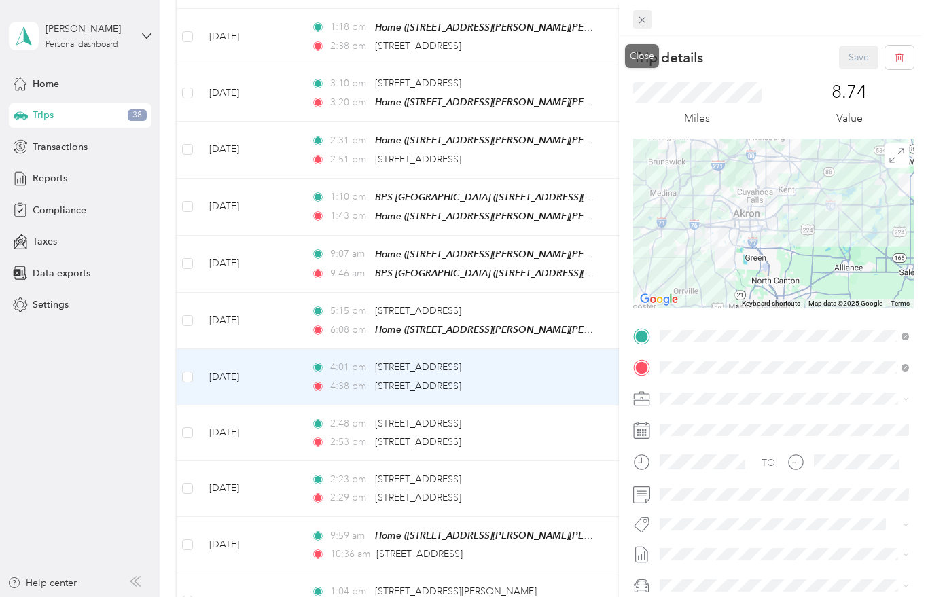
click at [643, 10] on span at bounding box center [642, 19] width 19 height 19
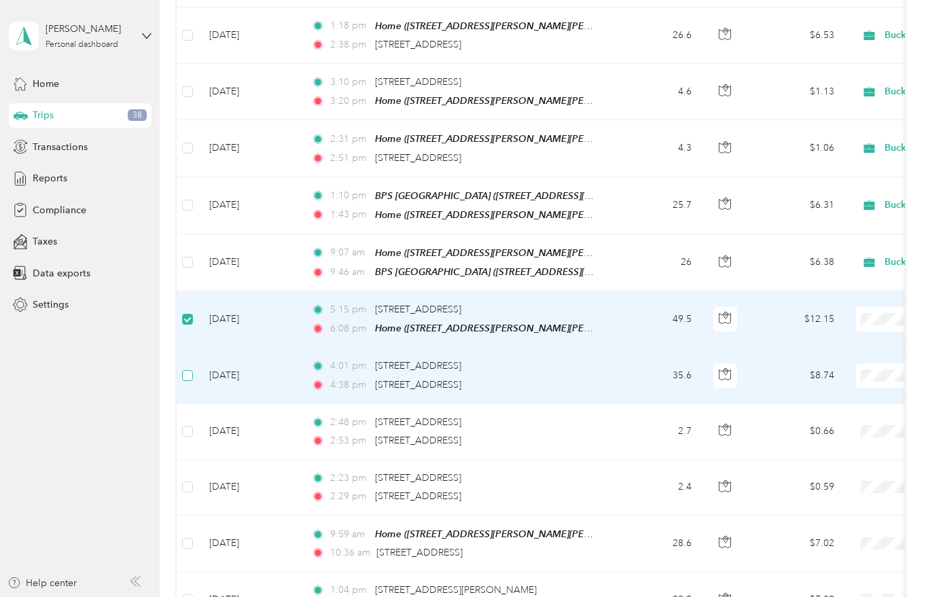
click at [182, 368] on label at bounding box center [187, 375] width 11 height 15
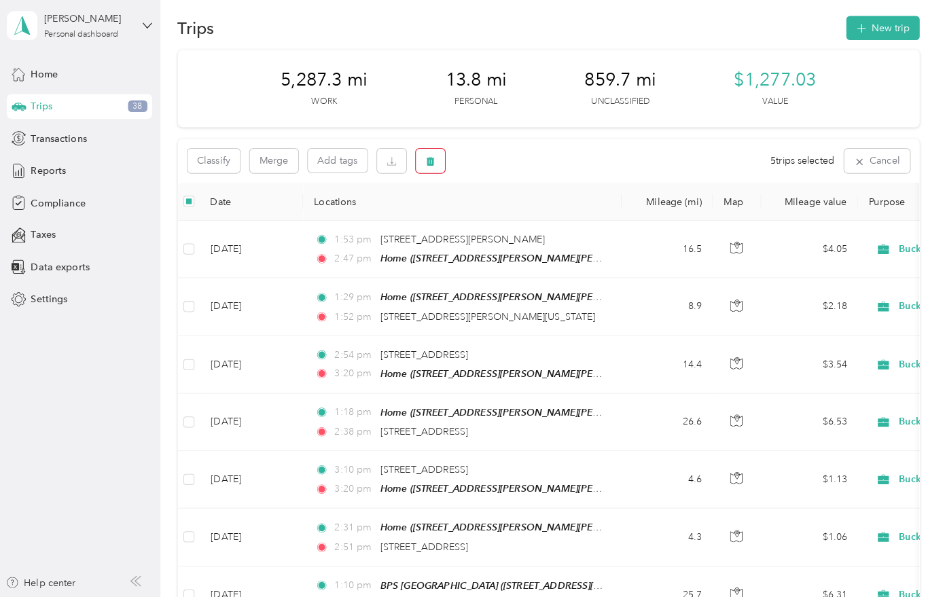
click at [420, 149] on body "[PERSON_NAME] Personal dashboard Home Trips 38 Transactions Reports Compliance …" at bounding box center [460, 298] width 921 height 597
click at [429, 157] on button "button" at bounding box center [424, 169] width 29 height 24
click at [515, 214] on button "Yes" at bounding box center [525, 225] width 26 height 22
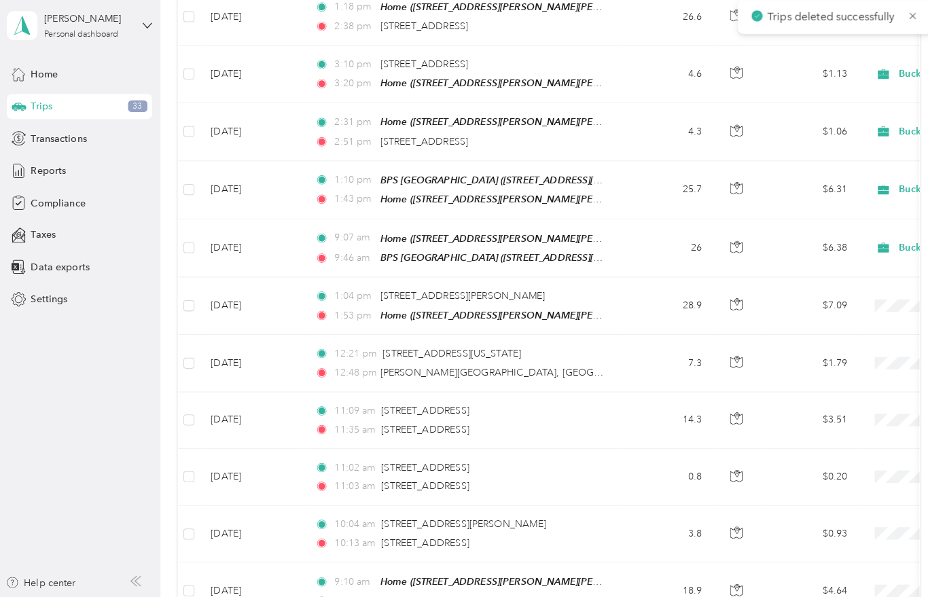
scroll to position [403, 0]
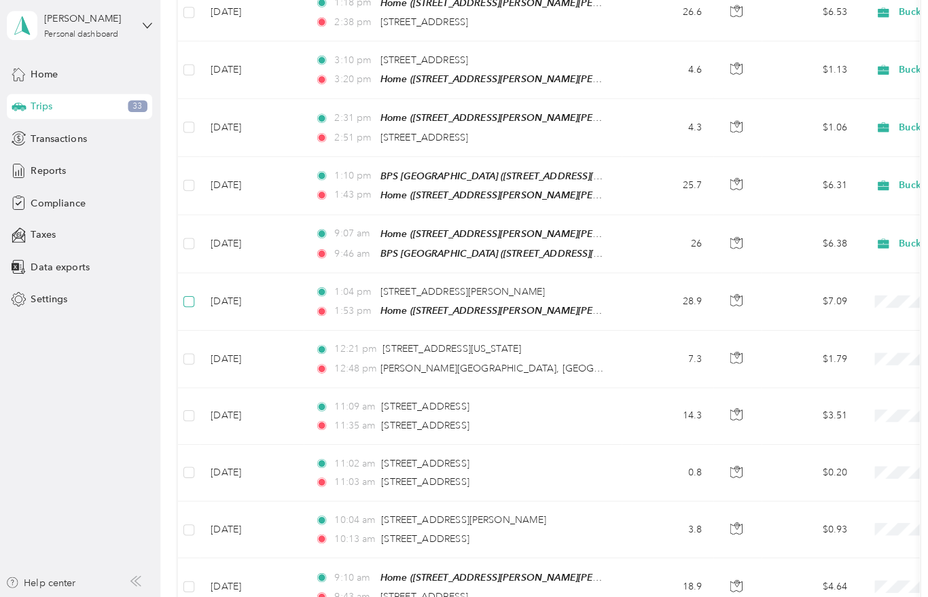
click at [189, 300] on label at bounding box center [187, 307] width 11 height 15
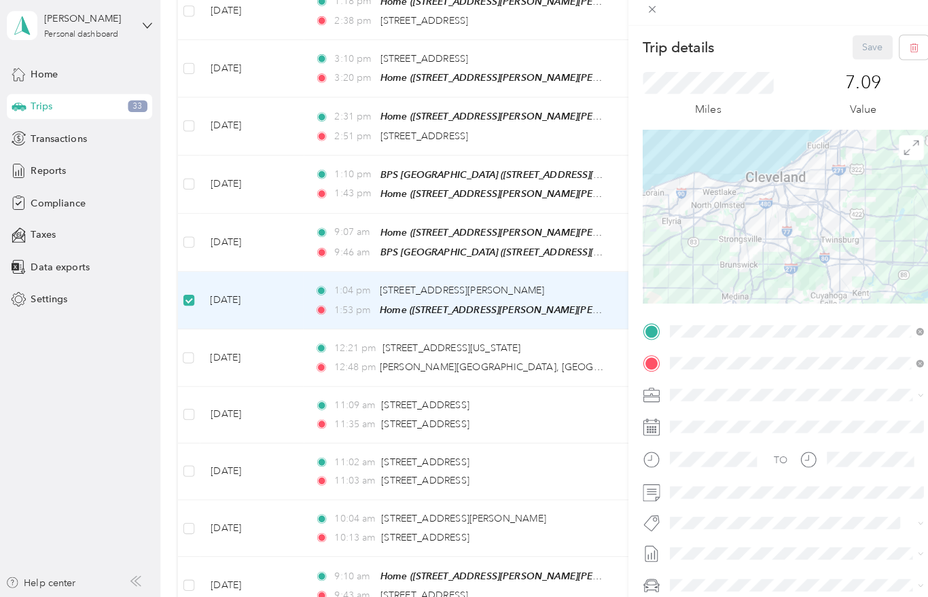
click at [190, 319] on div "Trip details Save This trip cannot be edited because it is either under review,…" at bounding box center [464, 298] width 928 height 597
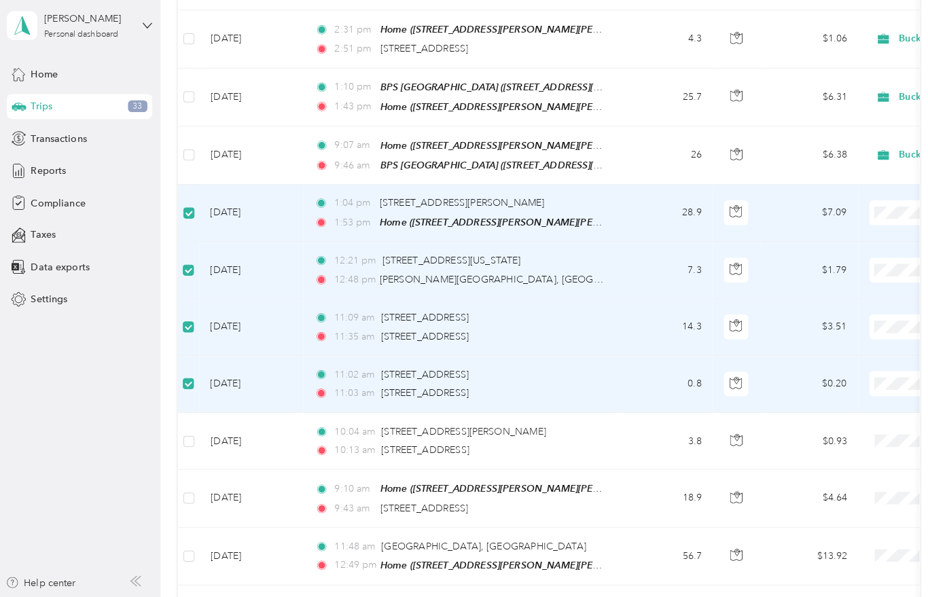
scroll to position [490, 0]
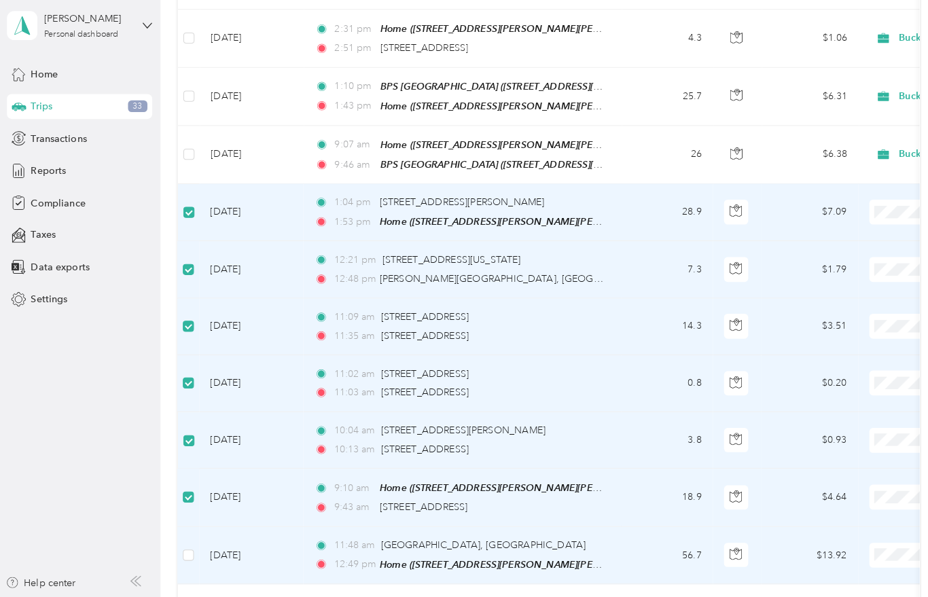
click at [177, 528] on td at bounding box center [188, 556] width 22 height 56
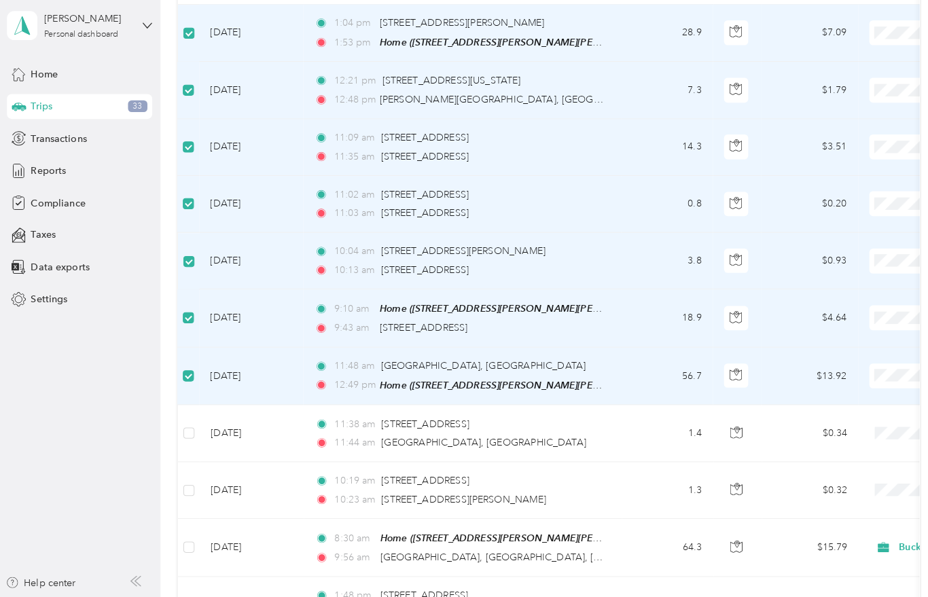
scroll to position [686, 0]
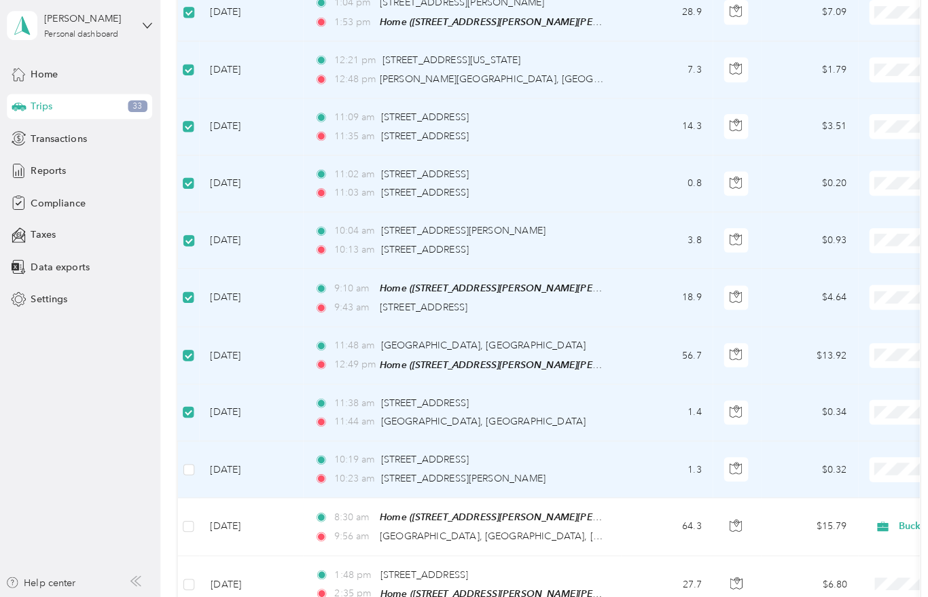
click at [200, 444] on td "[DATE]" at bounding box center [249, 472] width 102 height 56
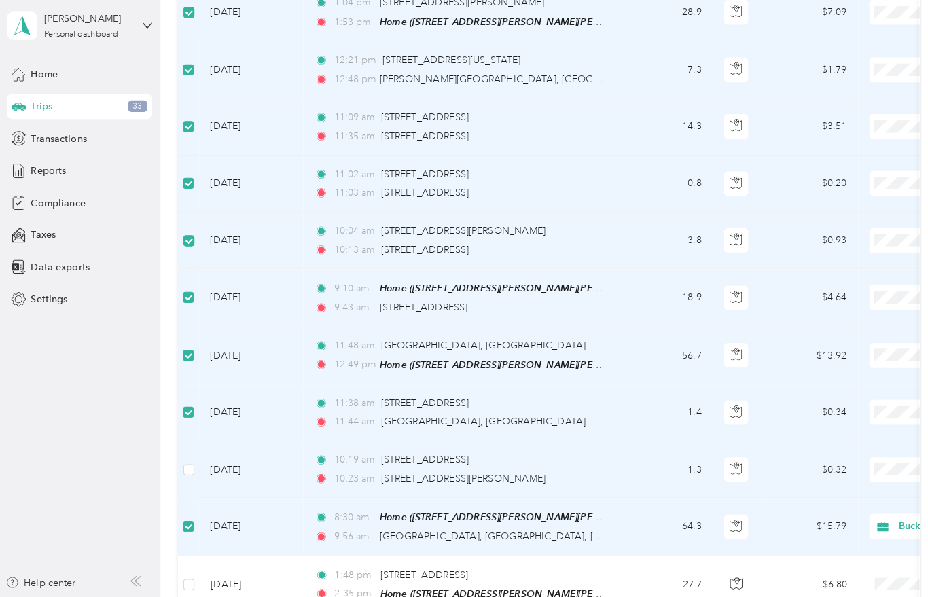
click at [180, 444] on td at bounding box center [188, 472] width 22 height 56
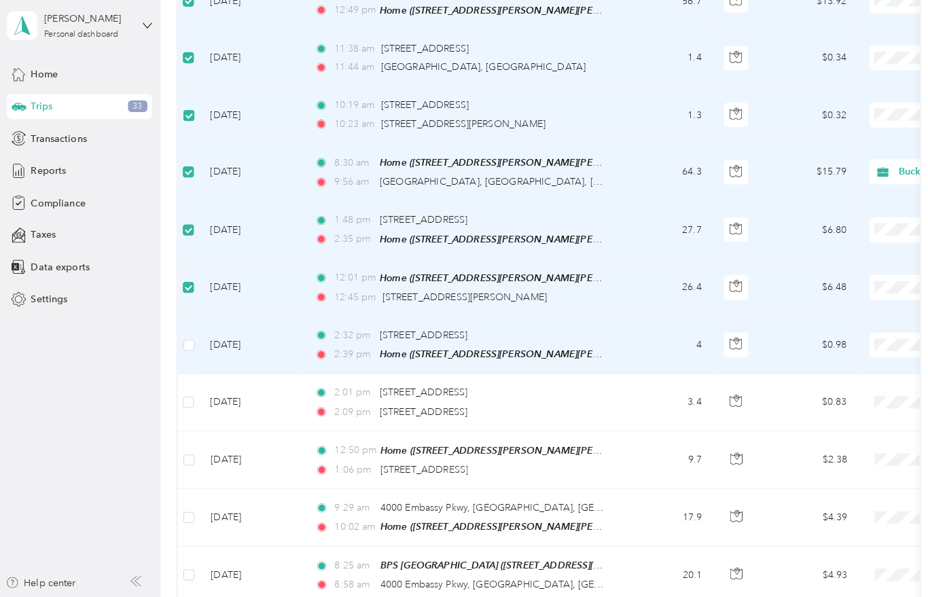
scroll to position [1035, 0]
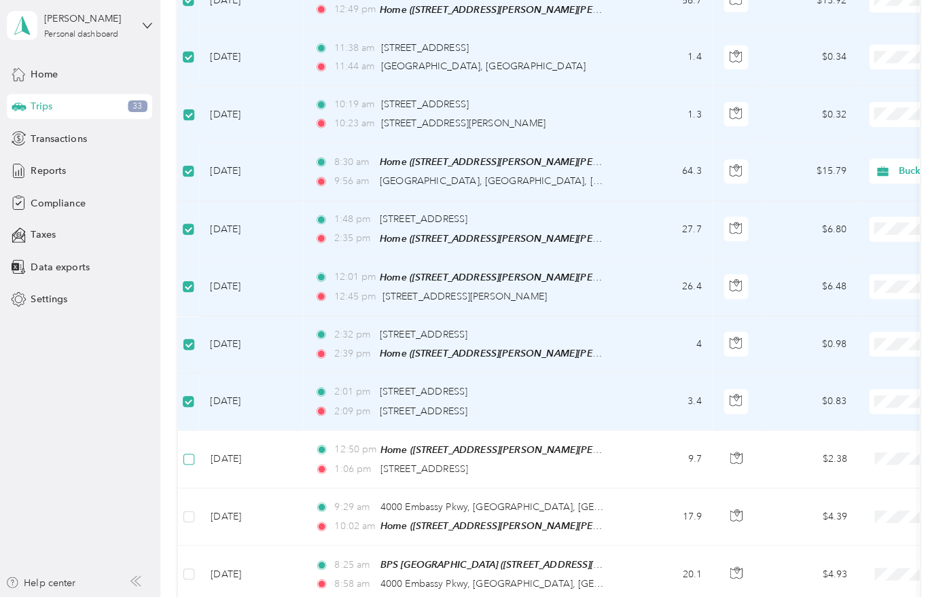
click at [182, 454] on label at bounding box center [187, 461] width 11 height 15
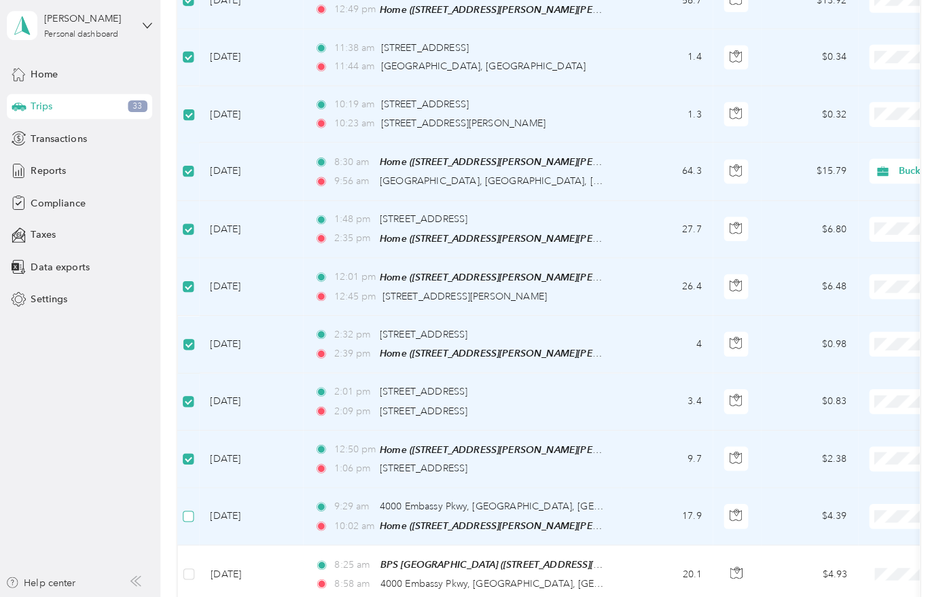
click at [182, 511] on label at bounding box center [187, 518] width 11 height 15
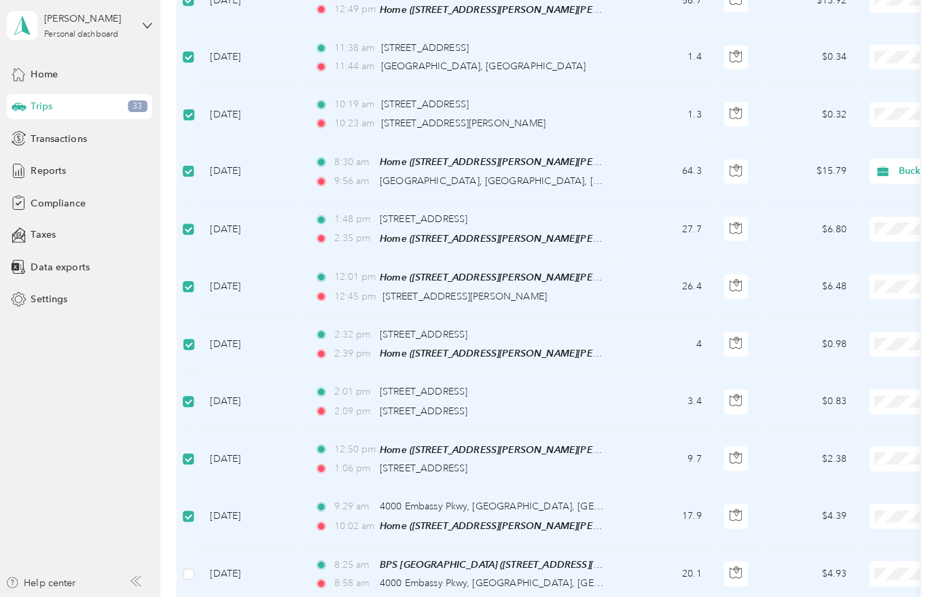
click at [177, 547] on td at bounding box center [188, 575] width 22 height 56
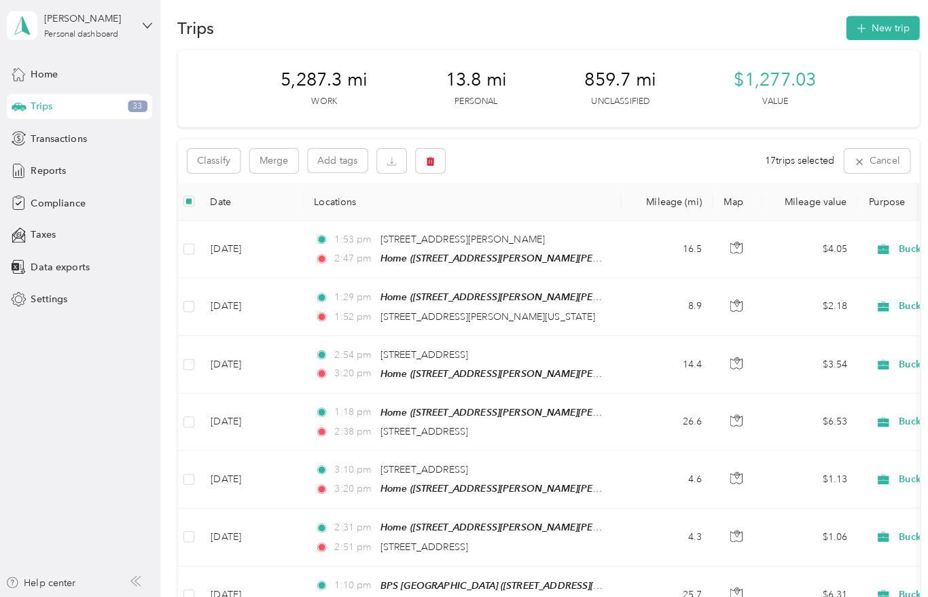
scroll to position [0, 0]
click at [200, 157] on button "Classify" at bounding box center [212, 169] width 52 height 24
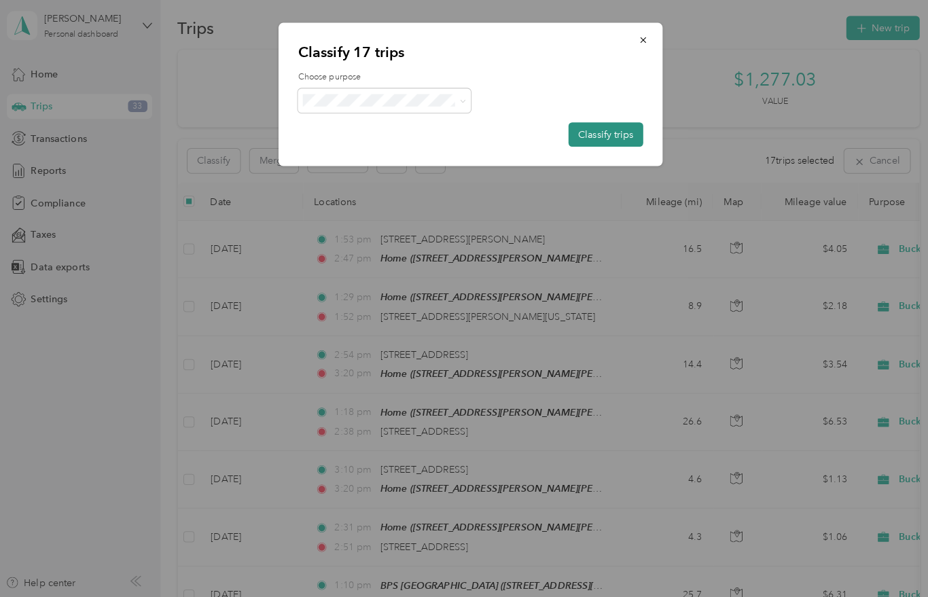
click at [589, 131] on button "Classify trips" at bounding box center [596, 143] width 73 height 24
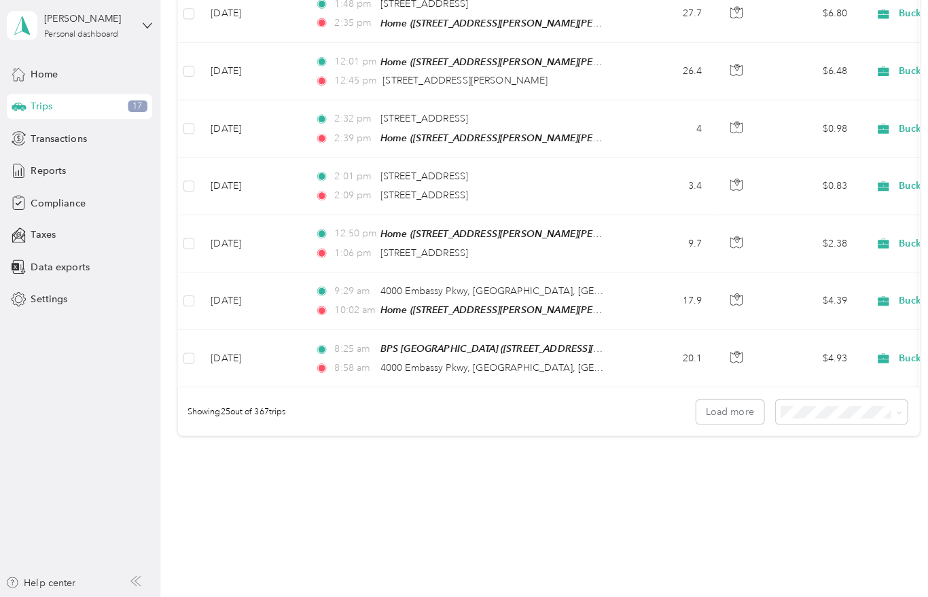
scroll to position [1246, 0]
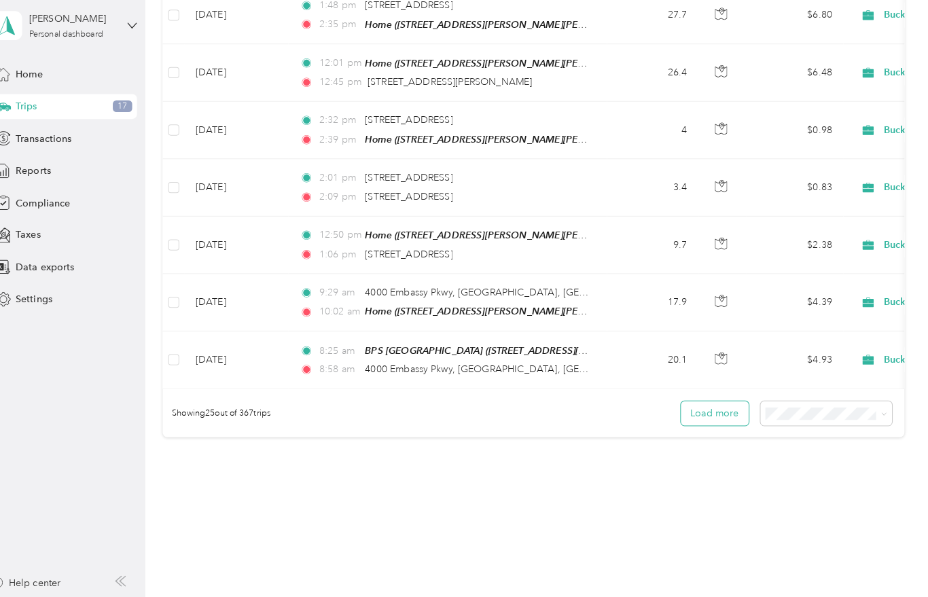
click at [701, 405] on button "Load more" at bounding box center [718, 417] width 67 height 24
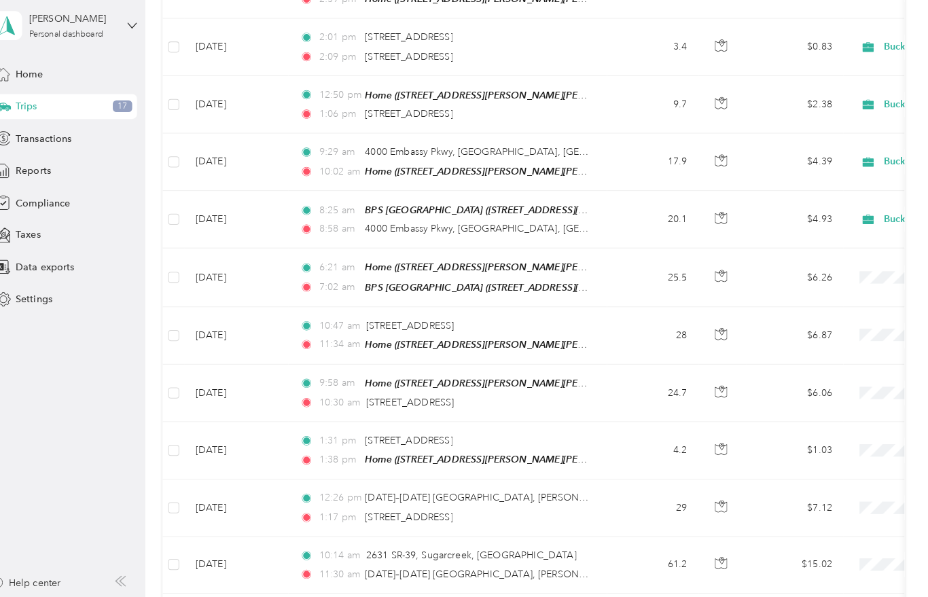
scroll to position [1385, 0]
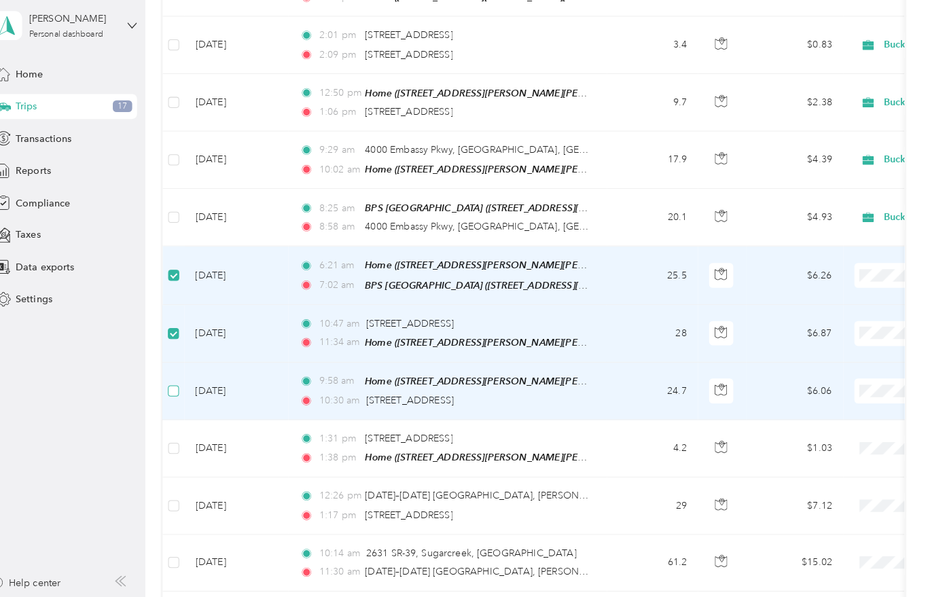
click at [182, 387] on label at bounding box center [187, 394] width 11 height 15
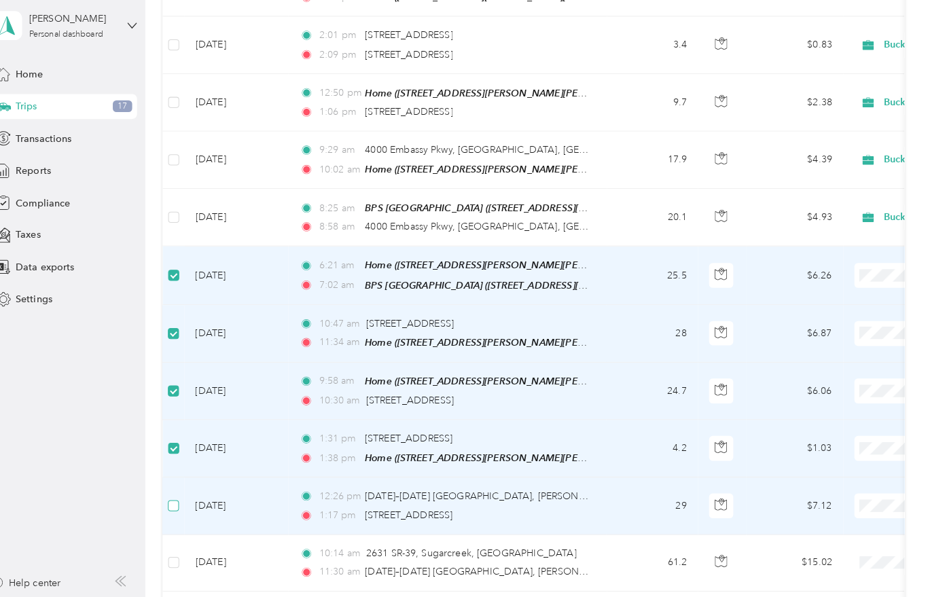
click at [182, 500] on label at bounding box center [187, 507] width 11 height 15
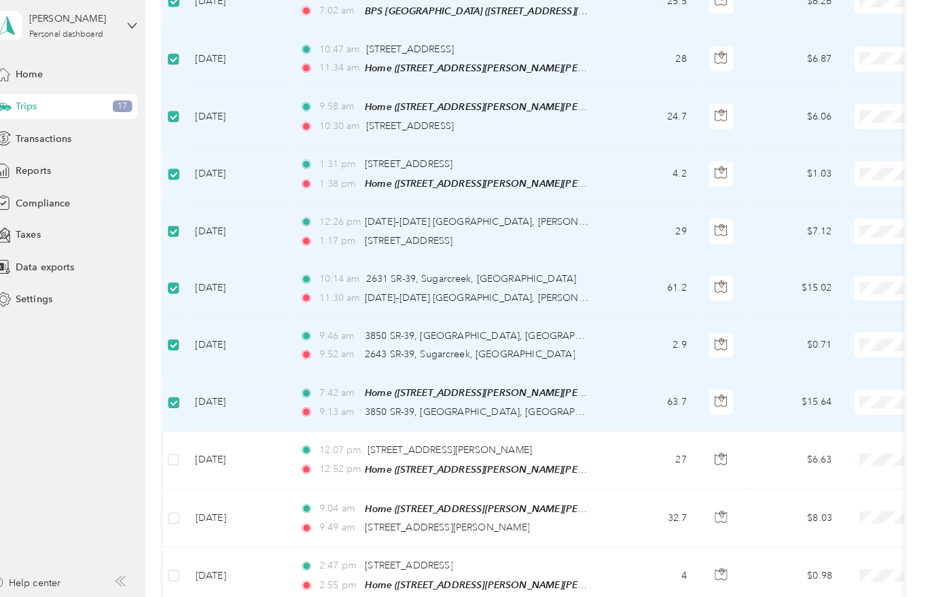
scroll to position [1657, 0]
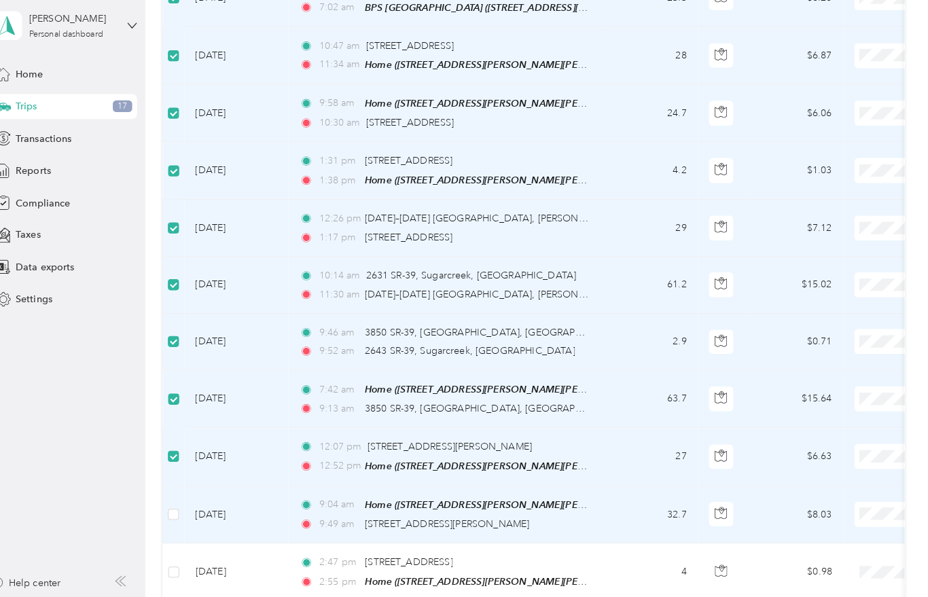
click at [177, 490] on td at bounding box center [188, 516] width 22 height 56
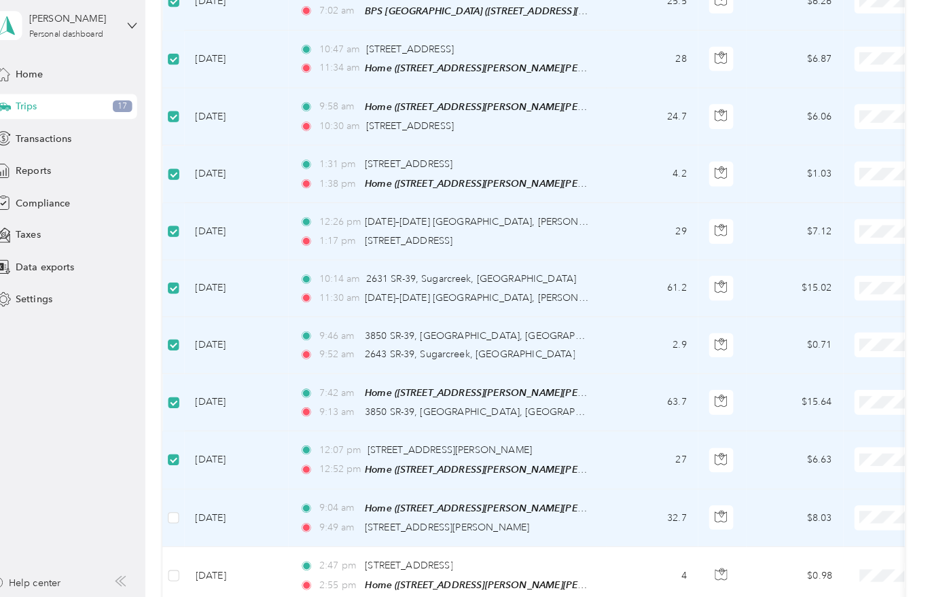
click at [177, 551] on td at bounding box center [188, 576] width 22 height 56
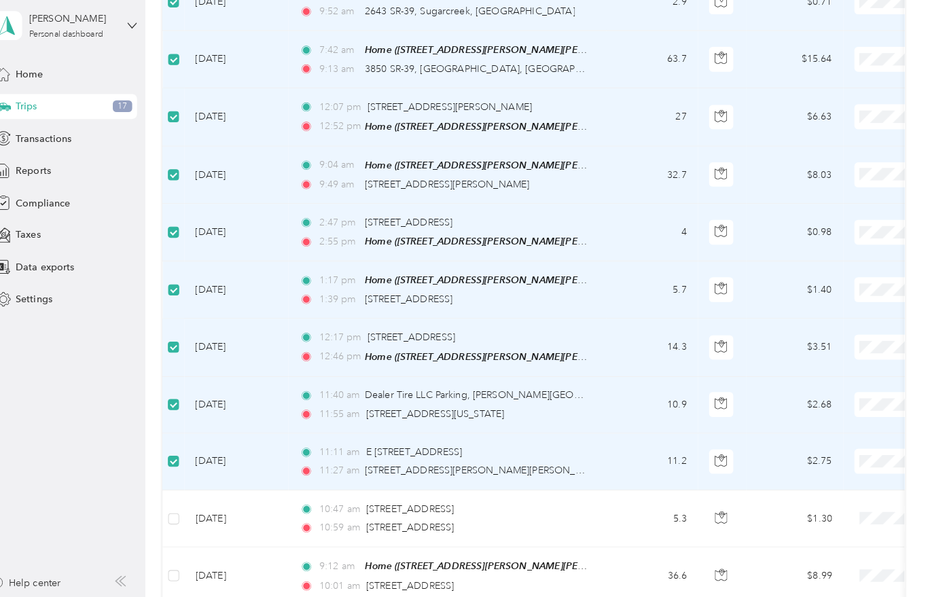
scroll to position [2014, 0]
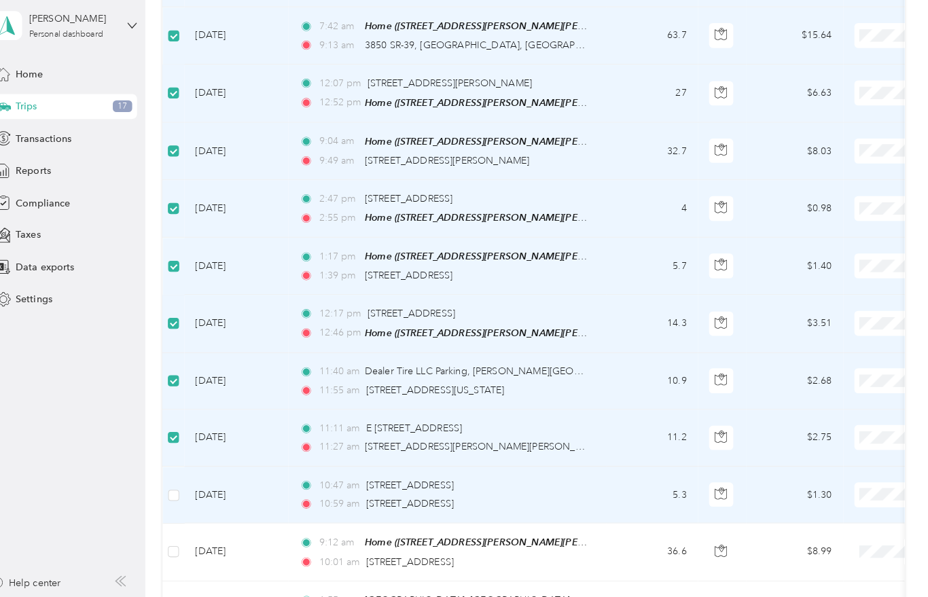
click at [177, 469] on td at bounding box center [188, 497] width 22 height 56
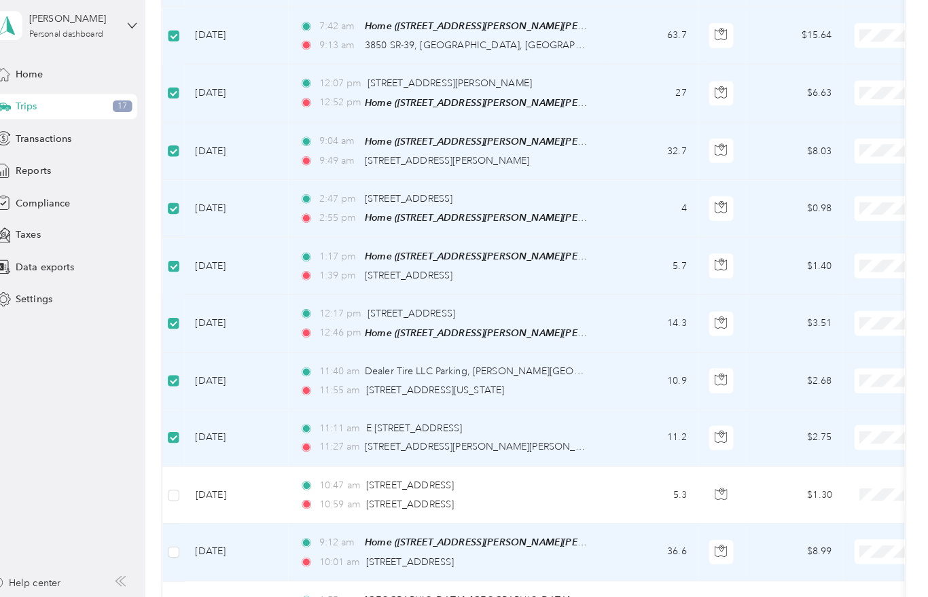
click at [177, 525] on td at bounding box center [188, 553] width 22 height 56
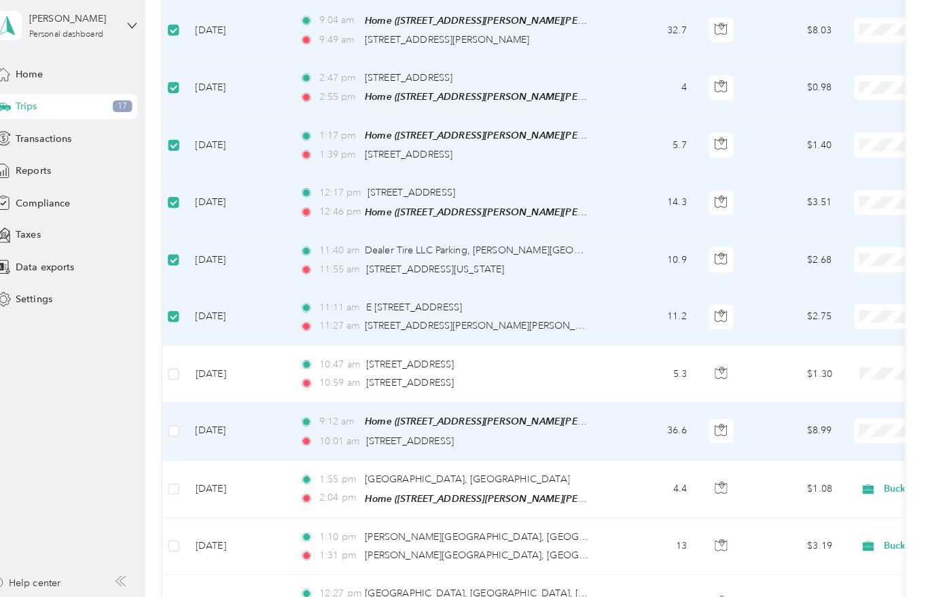
scroll to position [2135, 0]
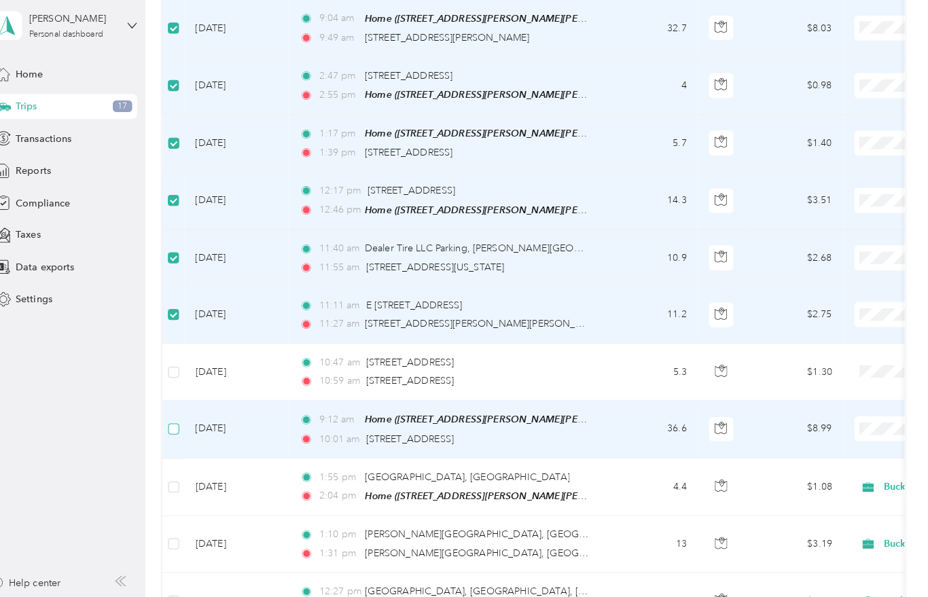
click at [182, 427] on span at bounding box center [187, 432] width 11 height 11
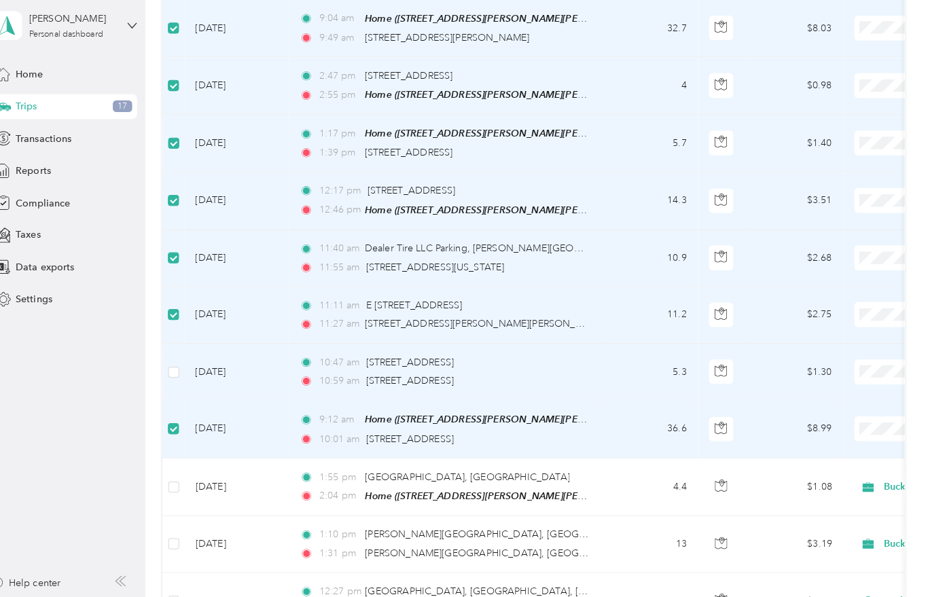
click at [177, 348] on td at bounding box center [188, 376] width 22 height 56
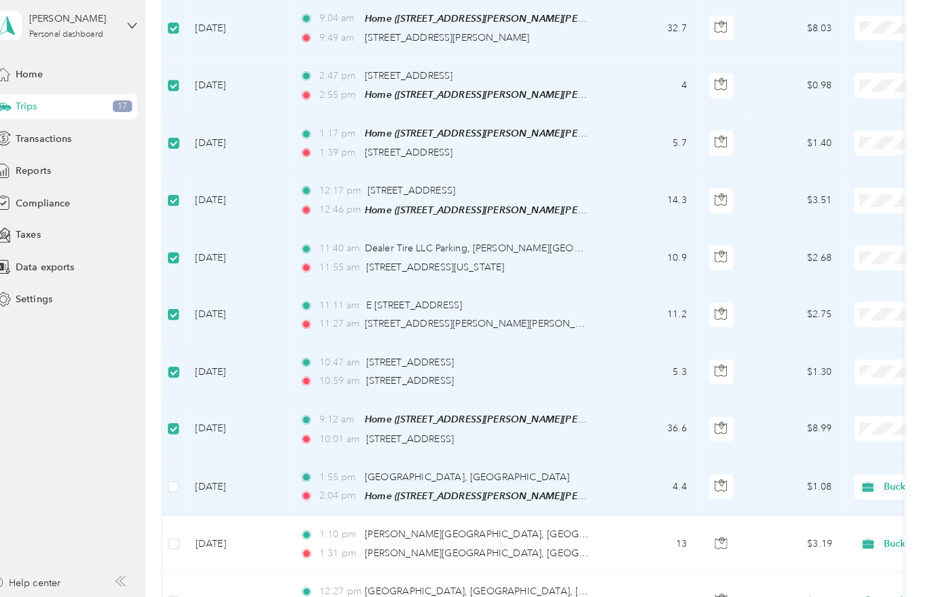
click at [177, 461] on td at bounding box center [188, 489] width 22 height 56
click at [179, 461] on td at bounding box center [188, 489] width 22 height 56
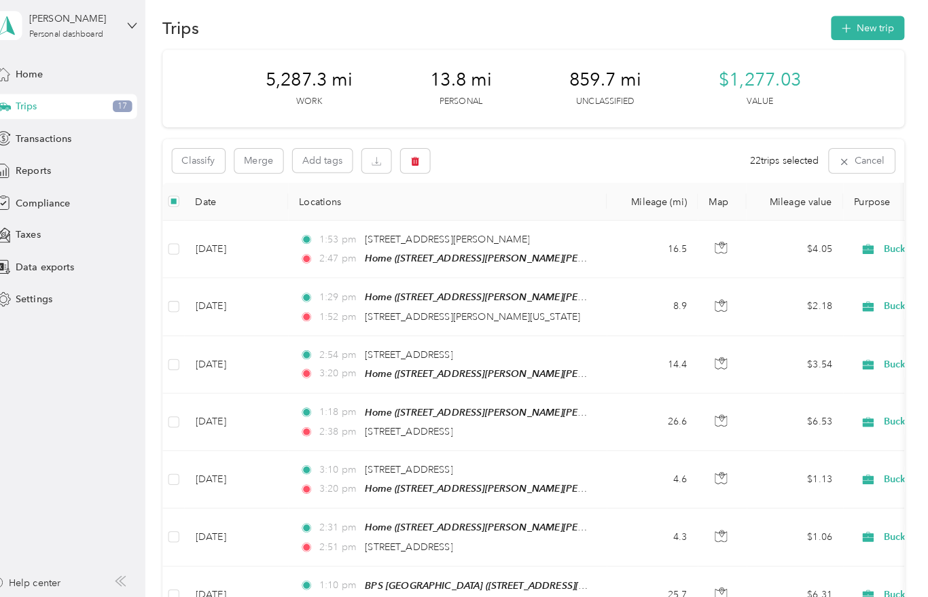
scroll to position [0, 0]
click at [192, 157] on button "Classify" at bounding box center [212, 169] width 52 height 24
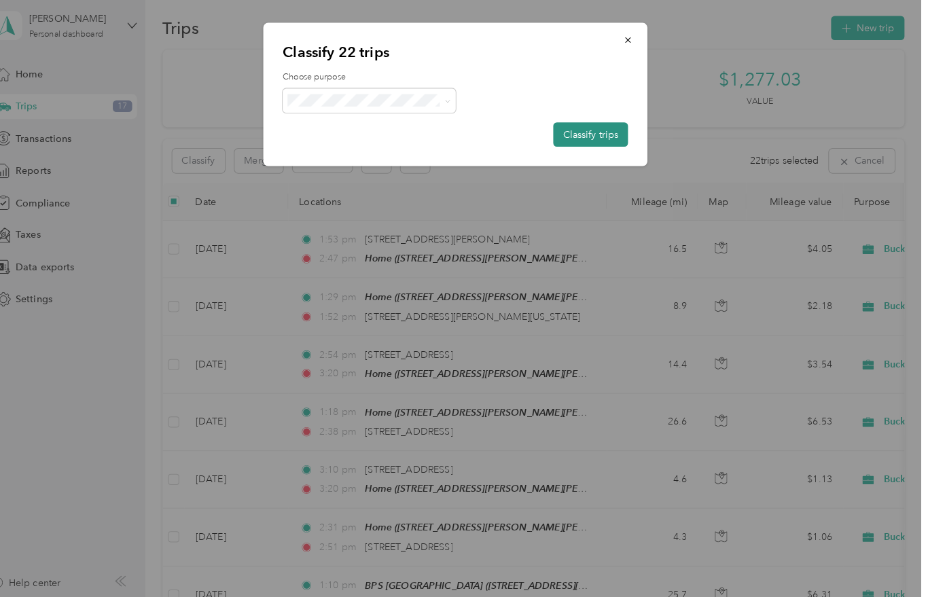
click at [572, 133] on button "Classify trips" at bounding box center [596, 143] width 73 height 24
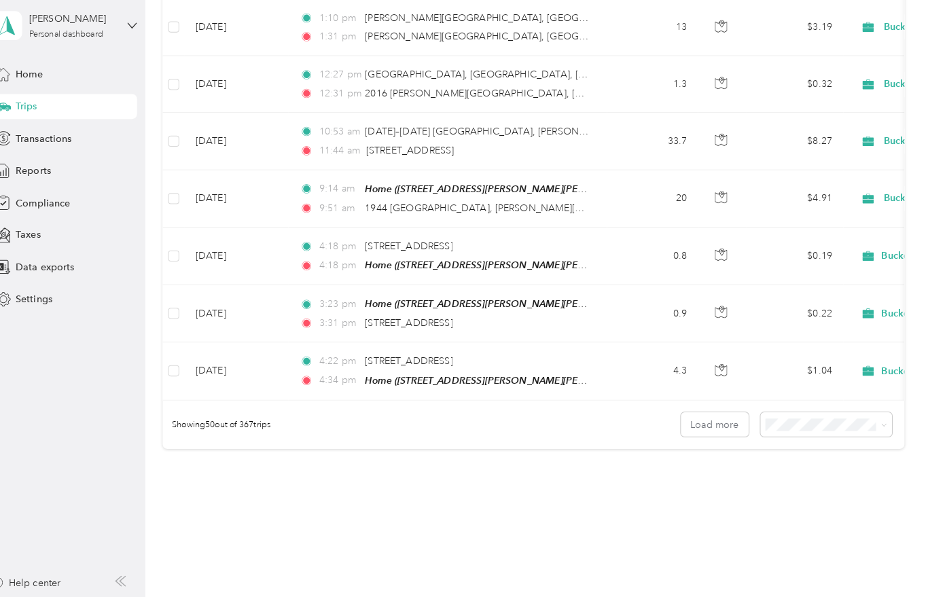
scroll to position [2643, 0]
click at [719, 416] on button "Load more" at bounding box center [718, 428] width 67 height 24
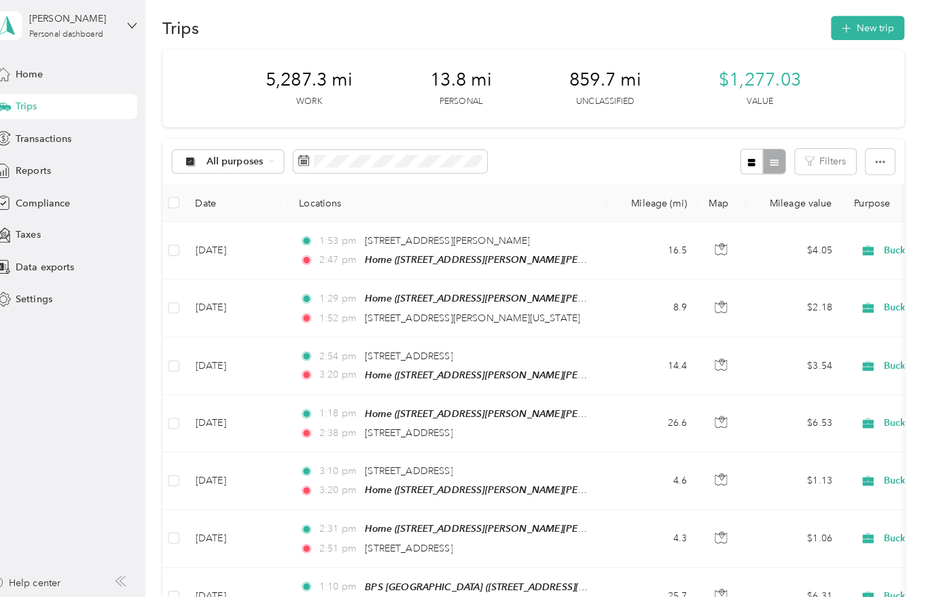
scroll to position [0, 0]
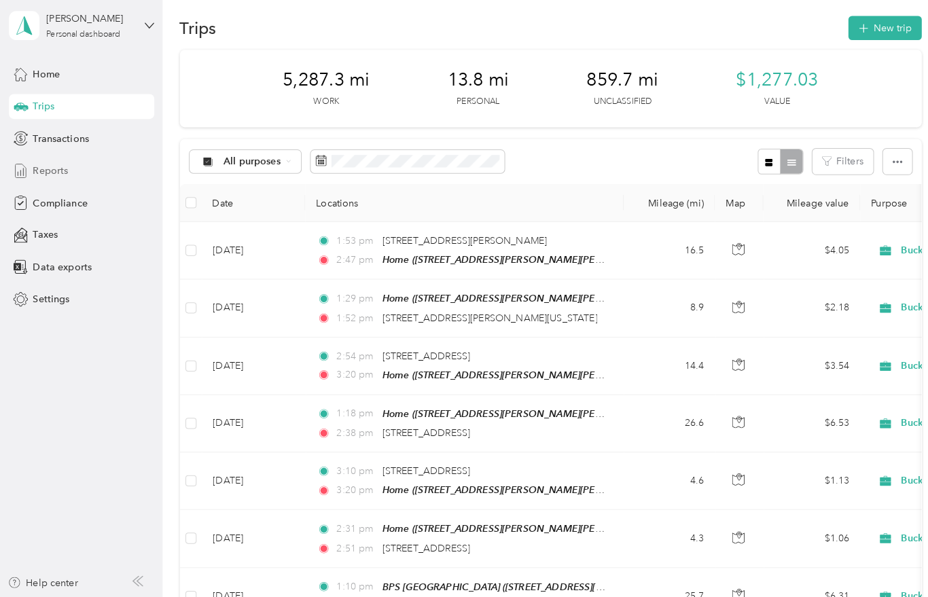
click at [38, 171] on span "Reports" at bounding box center [50, 178] width 35 height 14
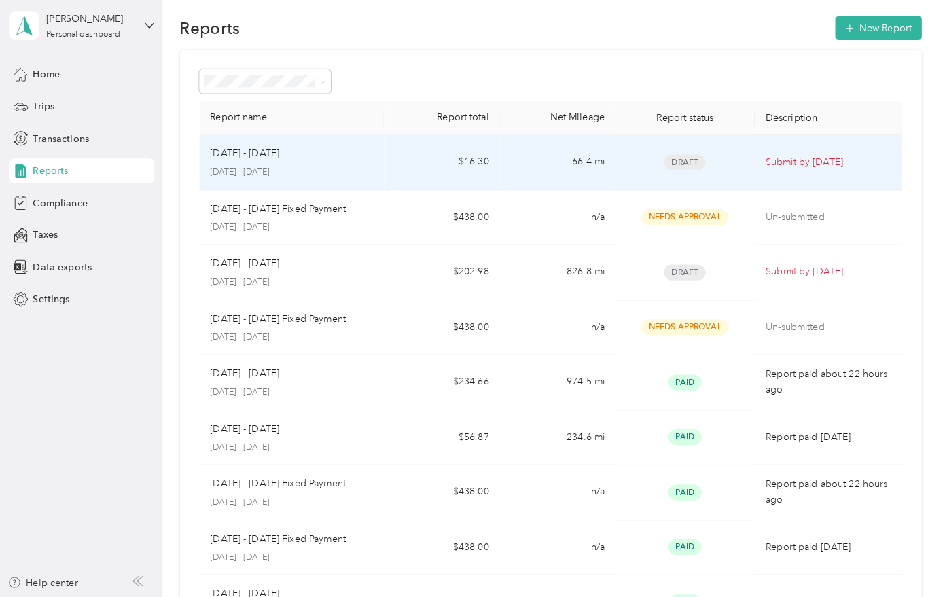
click at [244, 174] on p "[DATE] - [DATE]" at bounding box center [286, 180] width 160 height 12
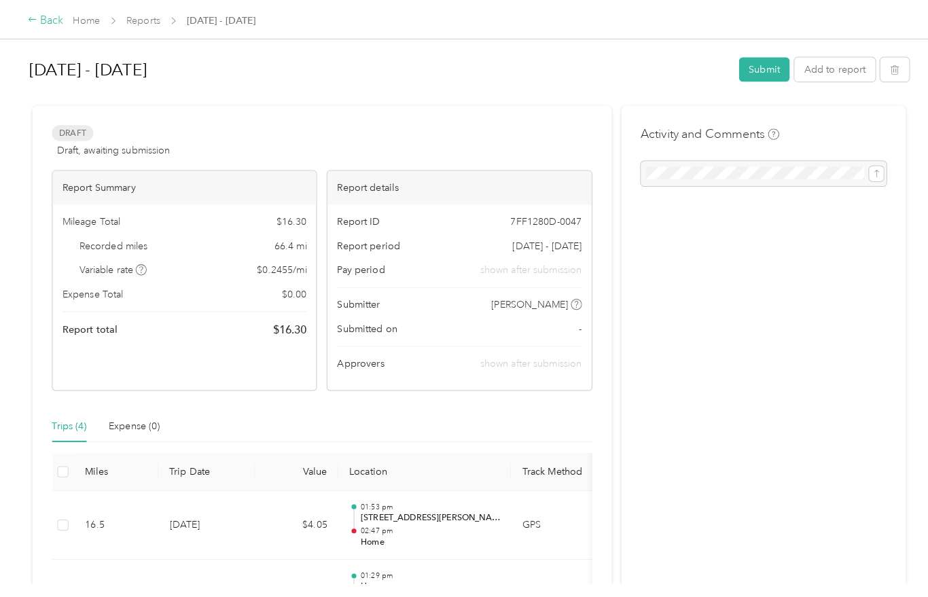
click at [50, 24] on div "Back" at bounding box center [44, 20] width 35 height 16
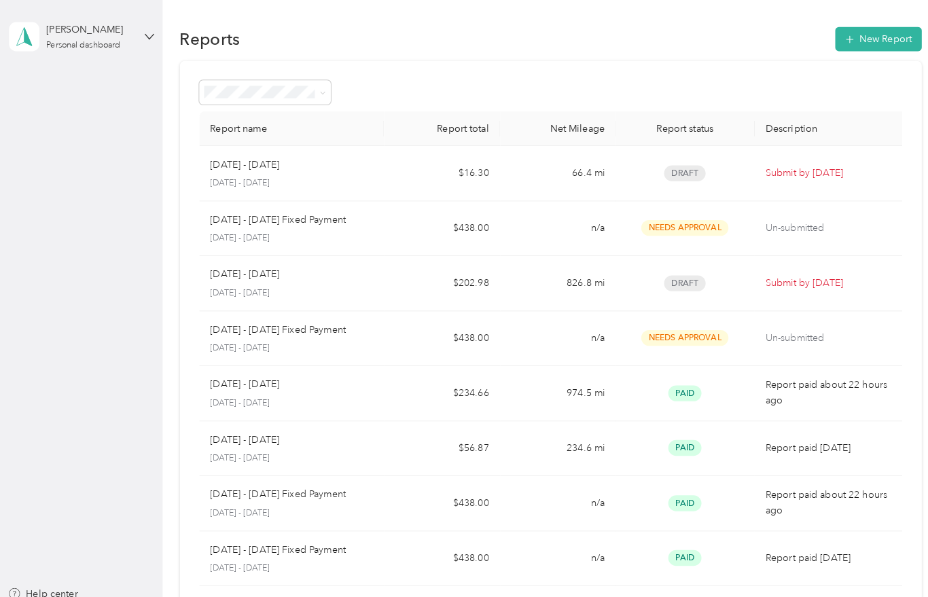
scroll to position [17, 0]
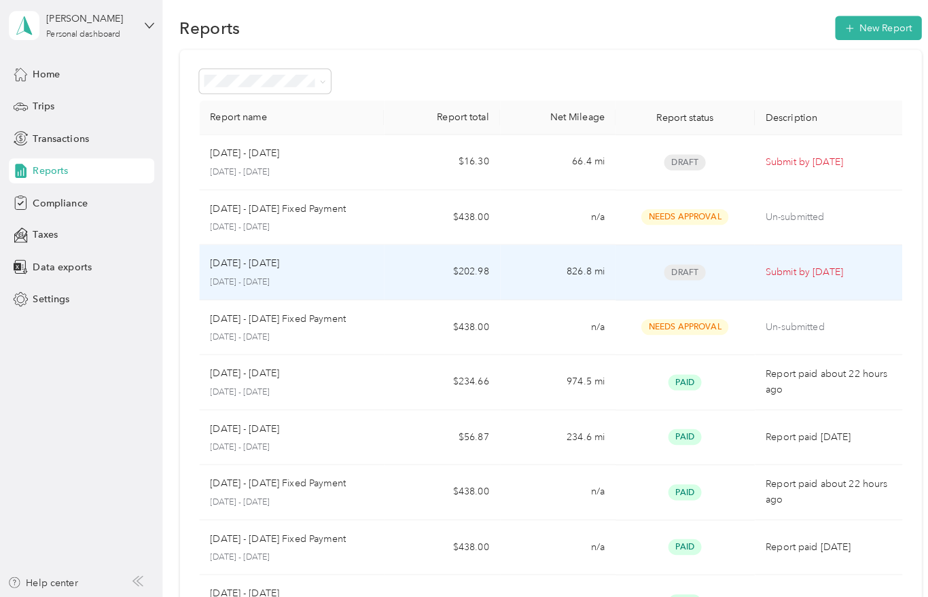
click at [229, 262] on p "[DATE] - [DATE]" at bounding box center [240, 269] width 68 height 15
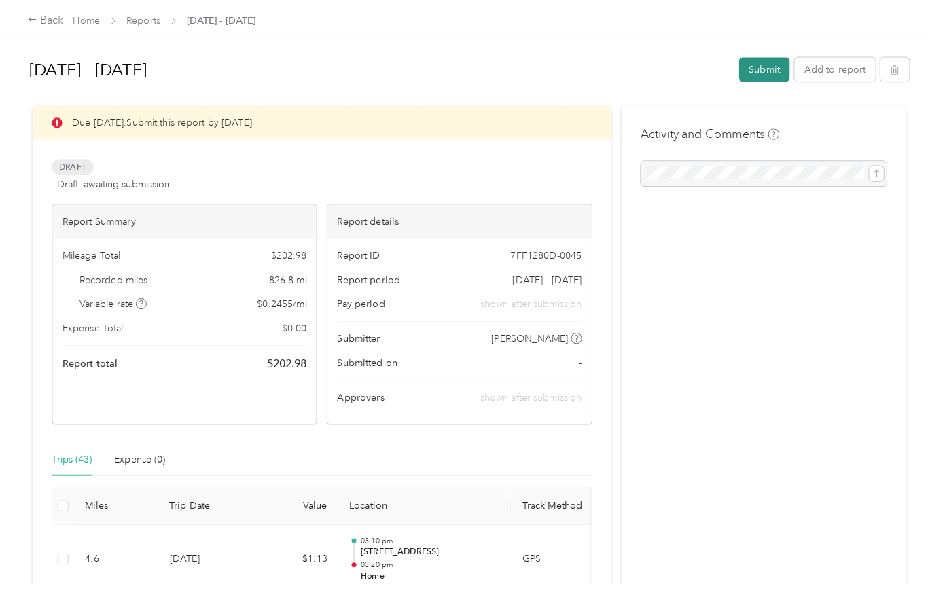
click at [757, 60] on button "Submit" at bounding box center [750, 68] width 50 height 24
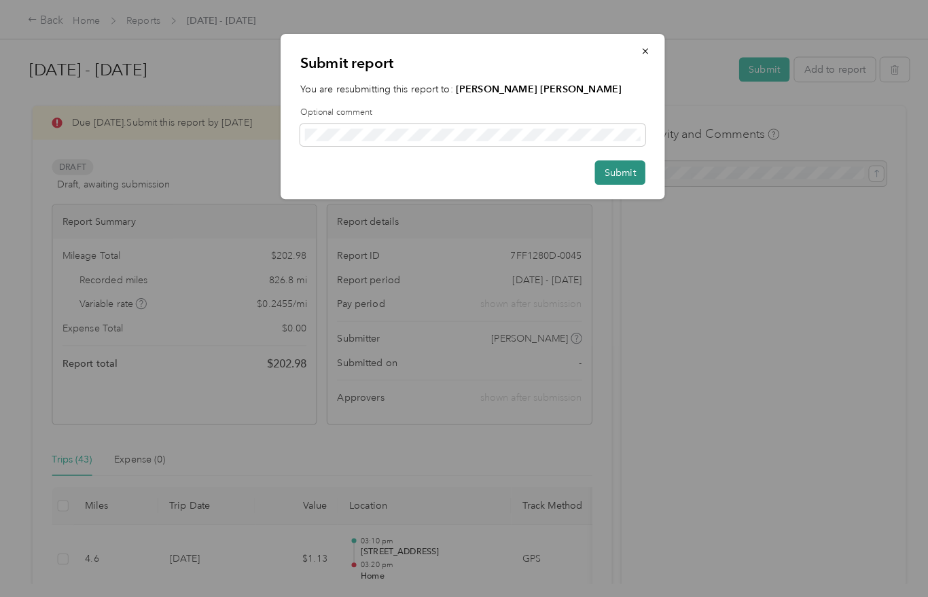
click at [608, 168] on button "Submit" at bounding box center [609, 170] width 50 height 24
